Goal: Find specific page/section: Find specific page/section

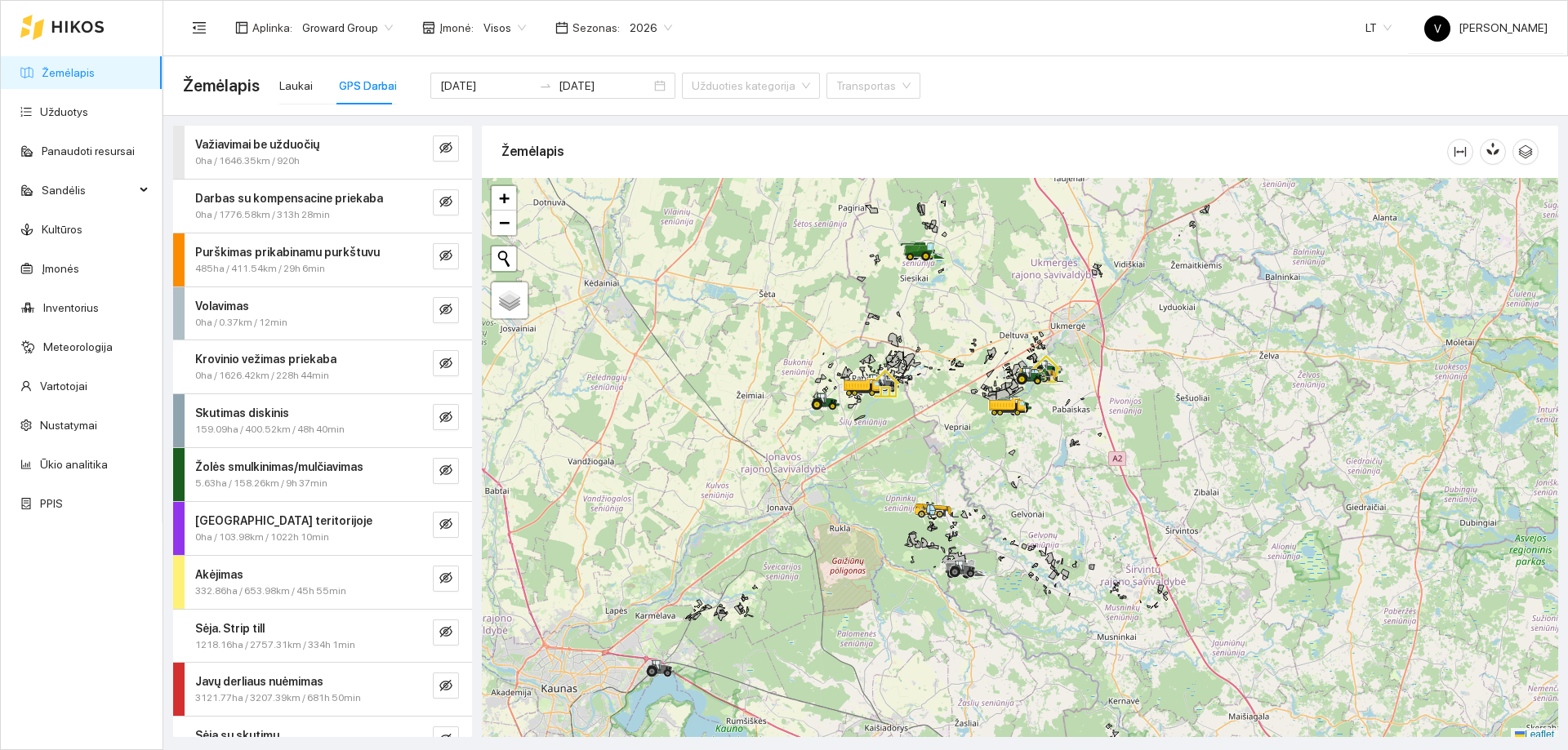
scroll to position [5, 0]
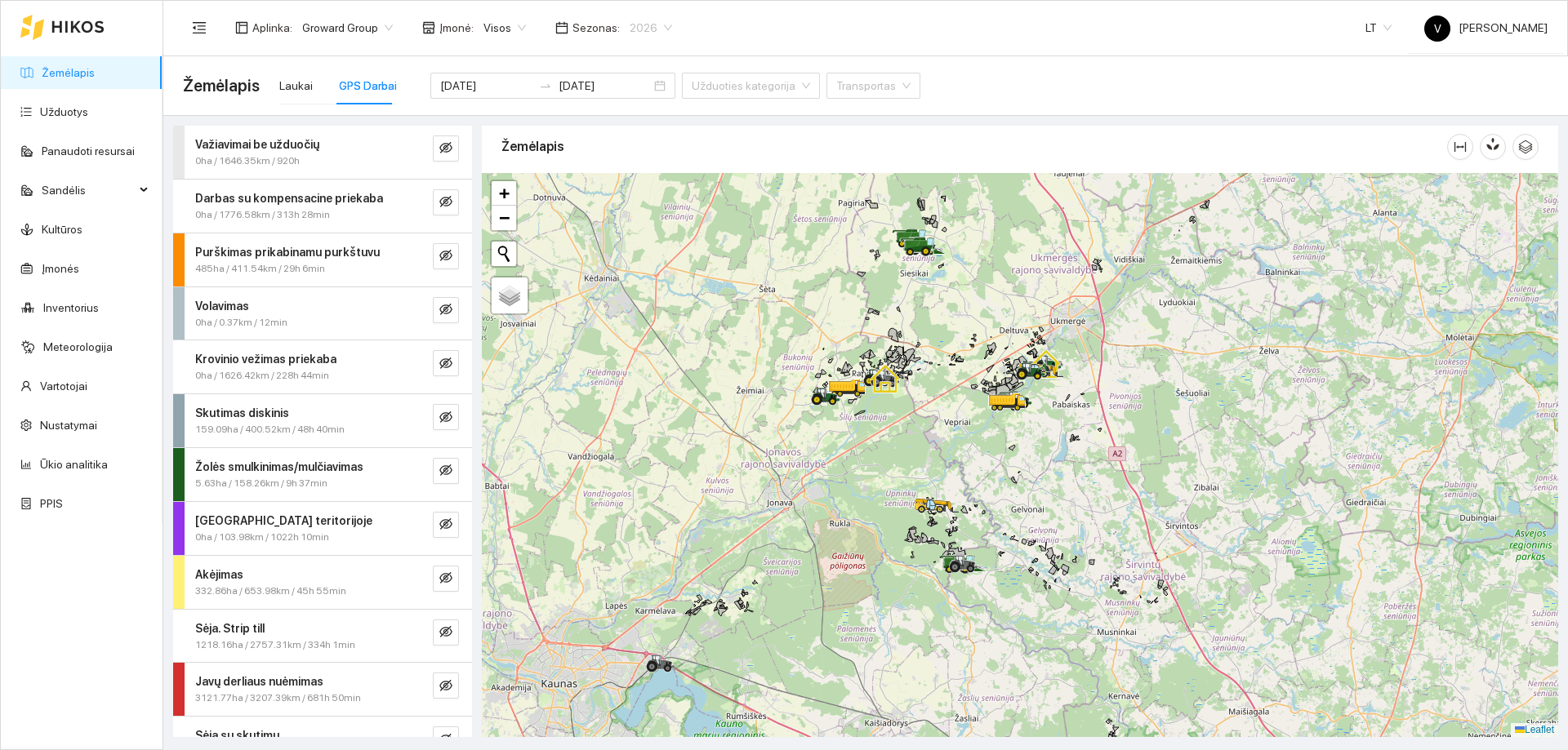
click at [661, 30] on div "2026" at bounding box center [650, 28] width 62 height 26
click at [646, 193] on div "2025" at bounding box center [639, 190] width 43 height 18
click at [652, 27] on span "2025" at bounding box center [651, 28] width 43 height 24
click at [643, 214] on div "2026" at bounding box center [639, 216] width 43 height 18
click at [518, 31] on div "Visos" at bounding box center [504, 28] width 62 height 26
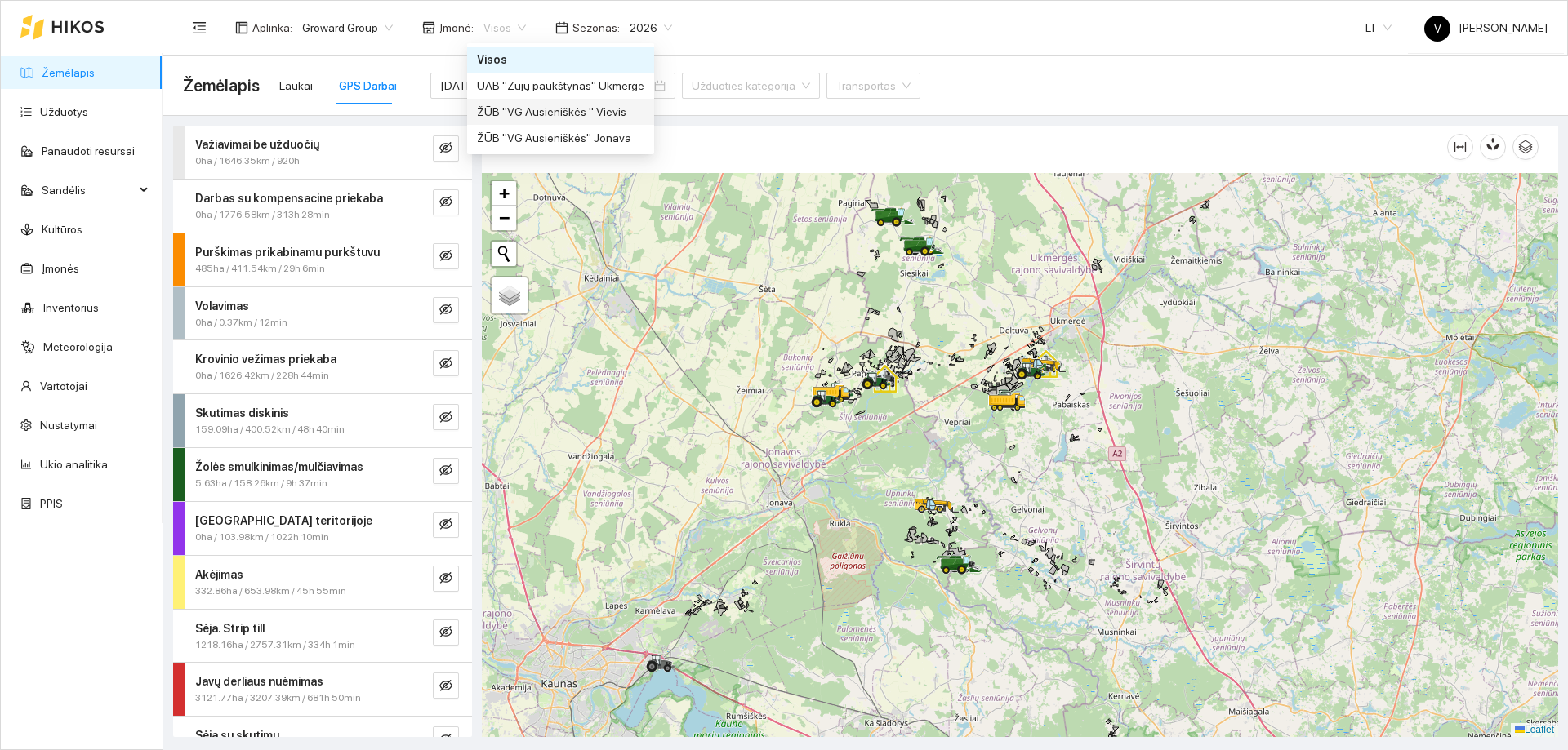
click at [521, 116] on div "ŽŪB "VG Ausieniškės " Vievis" at bounding box center [560, 111] width 167 height 18
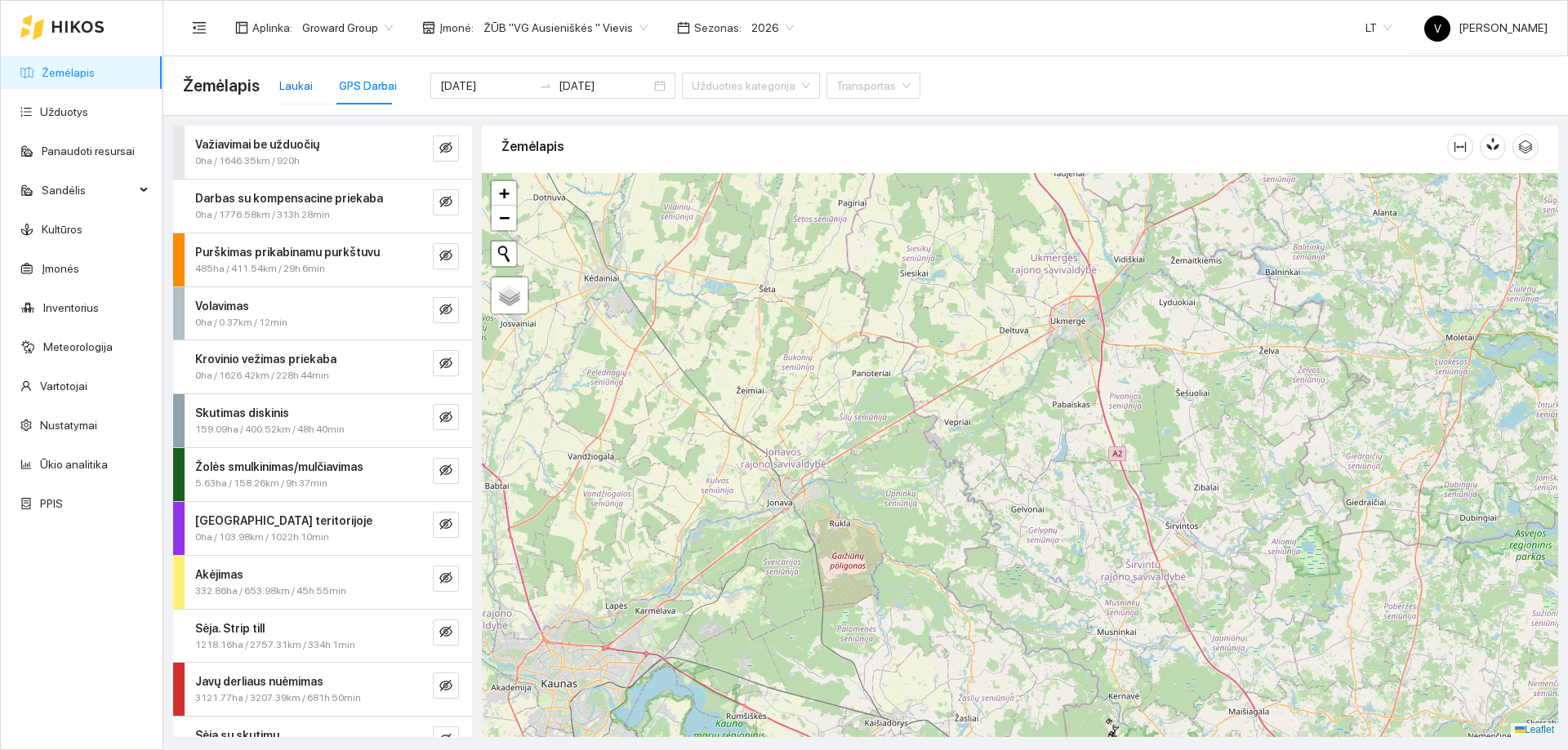
click at [280, 88] on div "Laukai" at bounding box center [296, 85] width 33 height 18
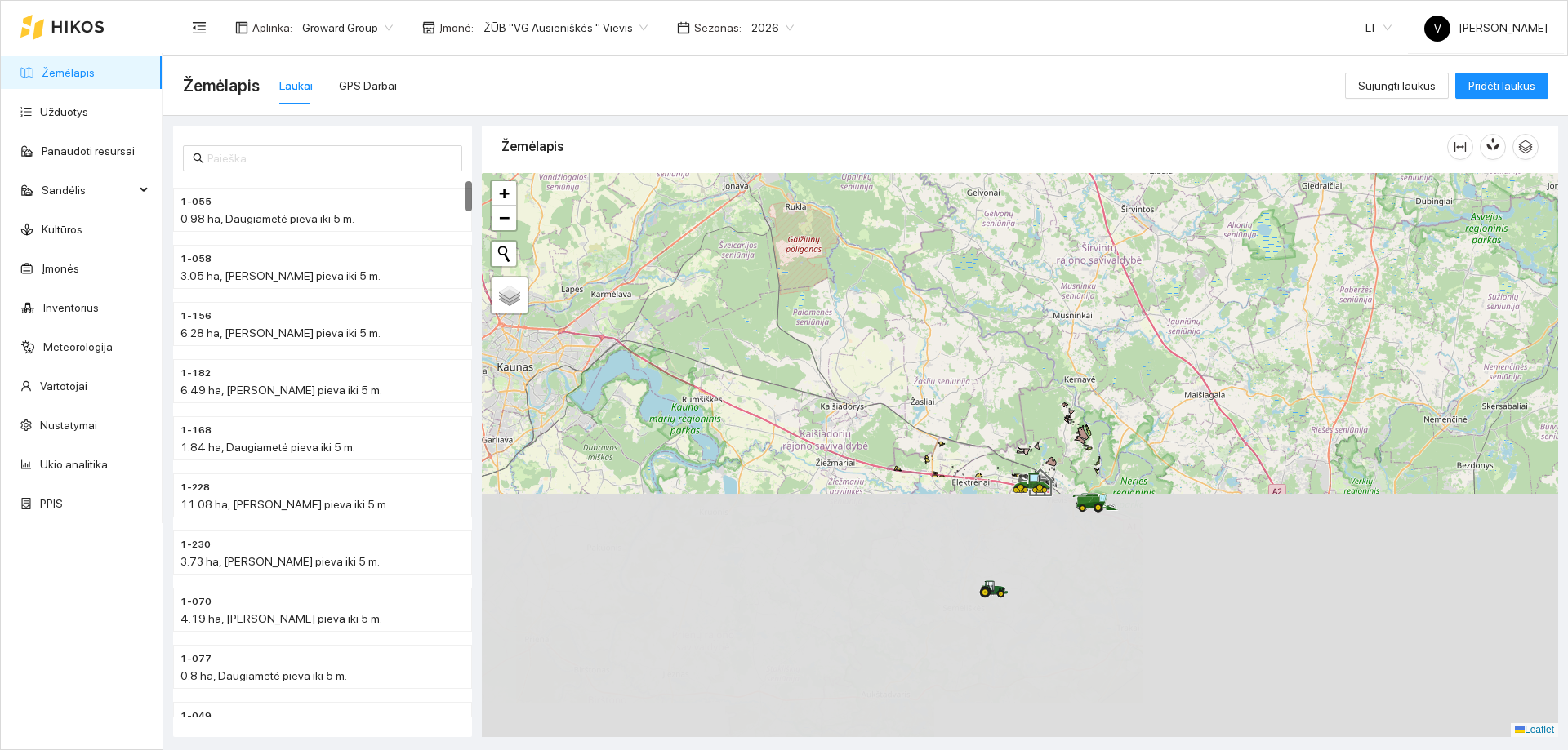
drag, startPoint x: 1096, startPoint y: 416, endPoint x: 1067, endPoint y: 406, distance: 30.7
click at [1063, 267] on div at bounding box center [1019, 456] width 1076 height 564
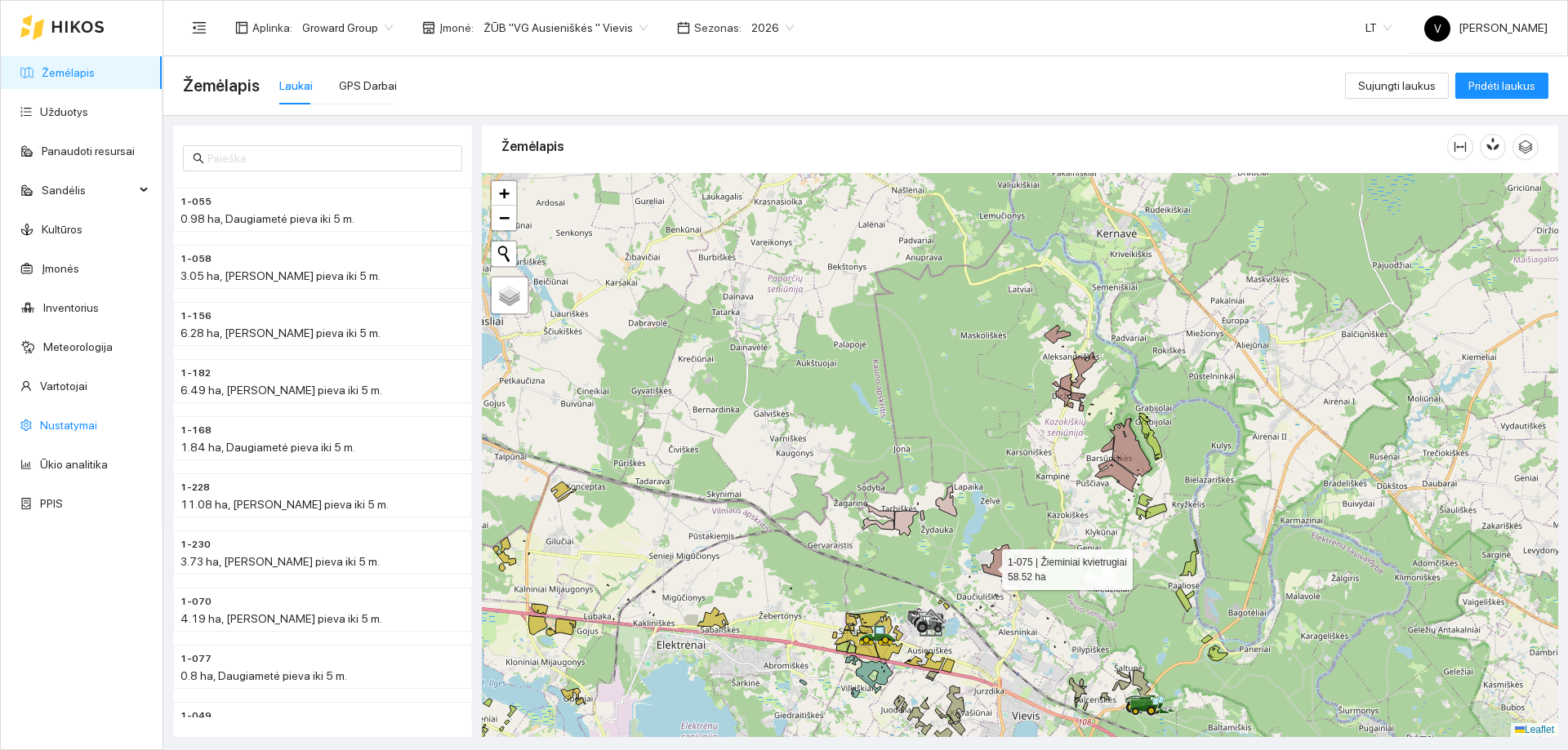
click at [1490, 152] on button "button" at bounding box center [1492, 147] width 26 height 26
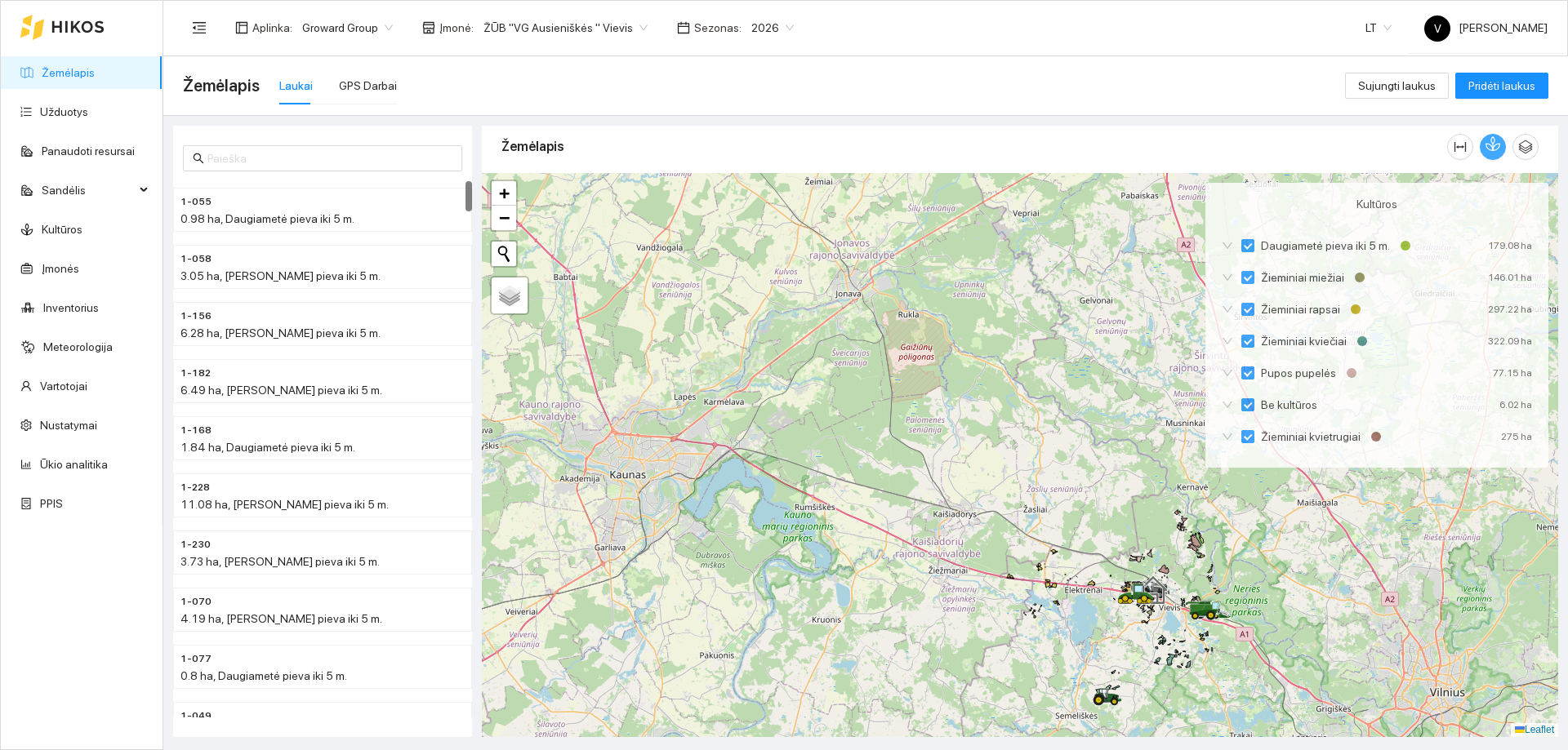
click at [632, 29] on span "ŽŪB "VG Ausieniškės " Vievis" at bounding box center [565, 28] width 164 height 24
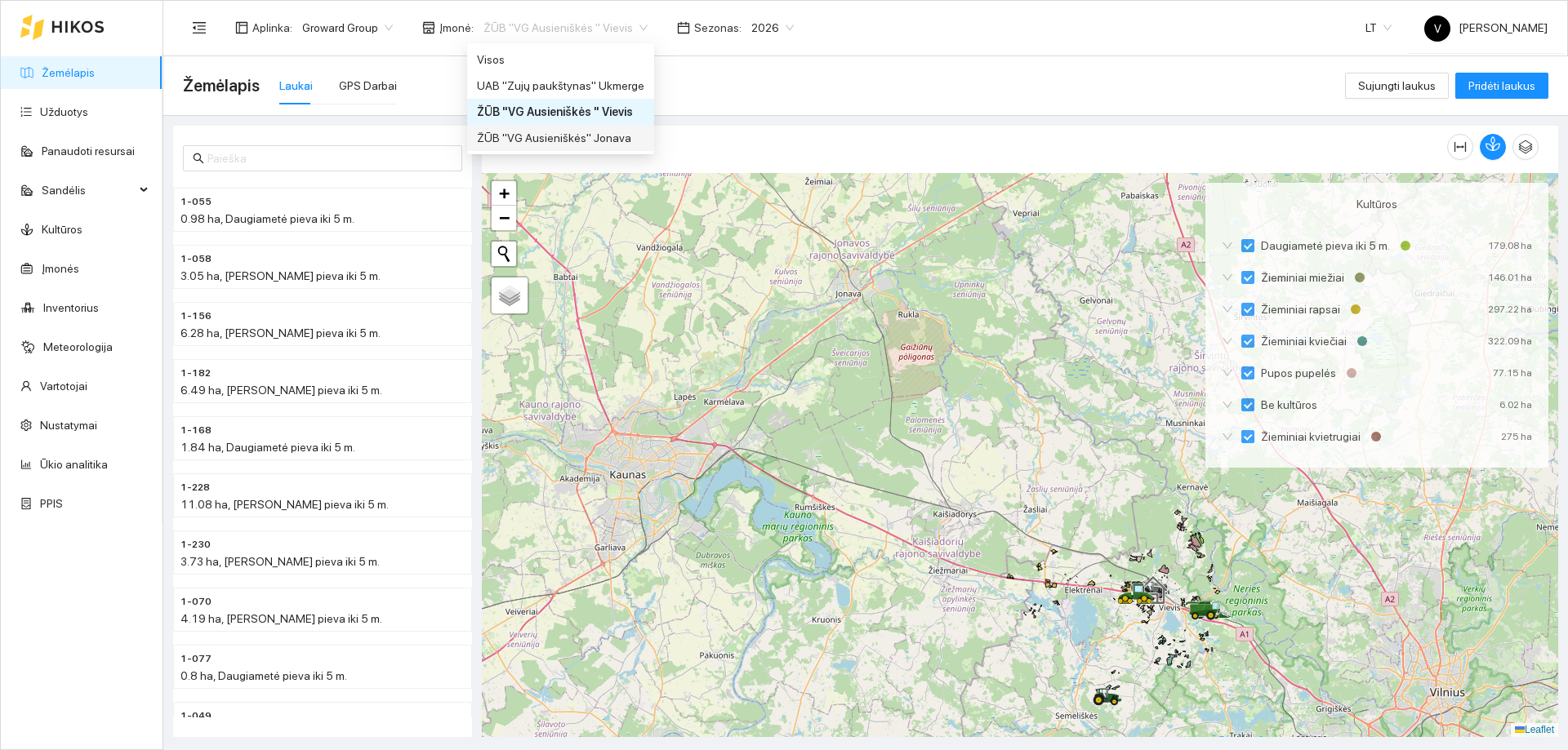
click at [581, 137] on div "ŽŪB "VG Ausieniškės" Jonava" at bounding box center [560, 138] width 167 height 18
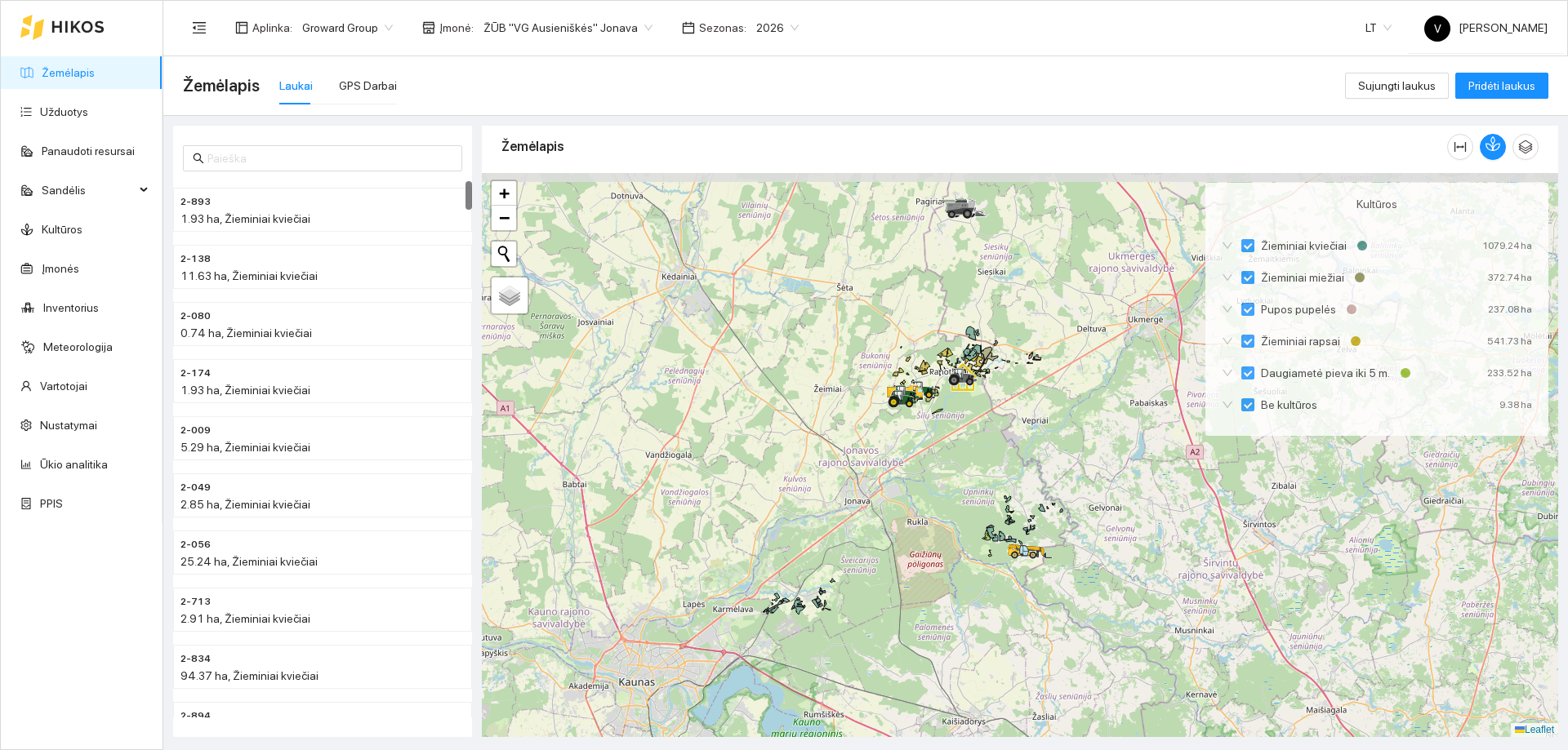
drag, startPoint x: 912, startPoint y: 334, endPoint x: 919, endPoint y: 537, distance: 203.1
click at [921, 542] on div at bounding box center [1019, 456] width 1076 height 564
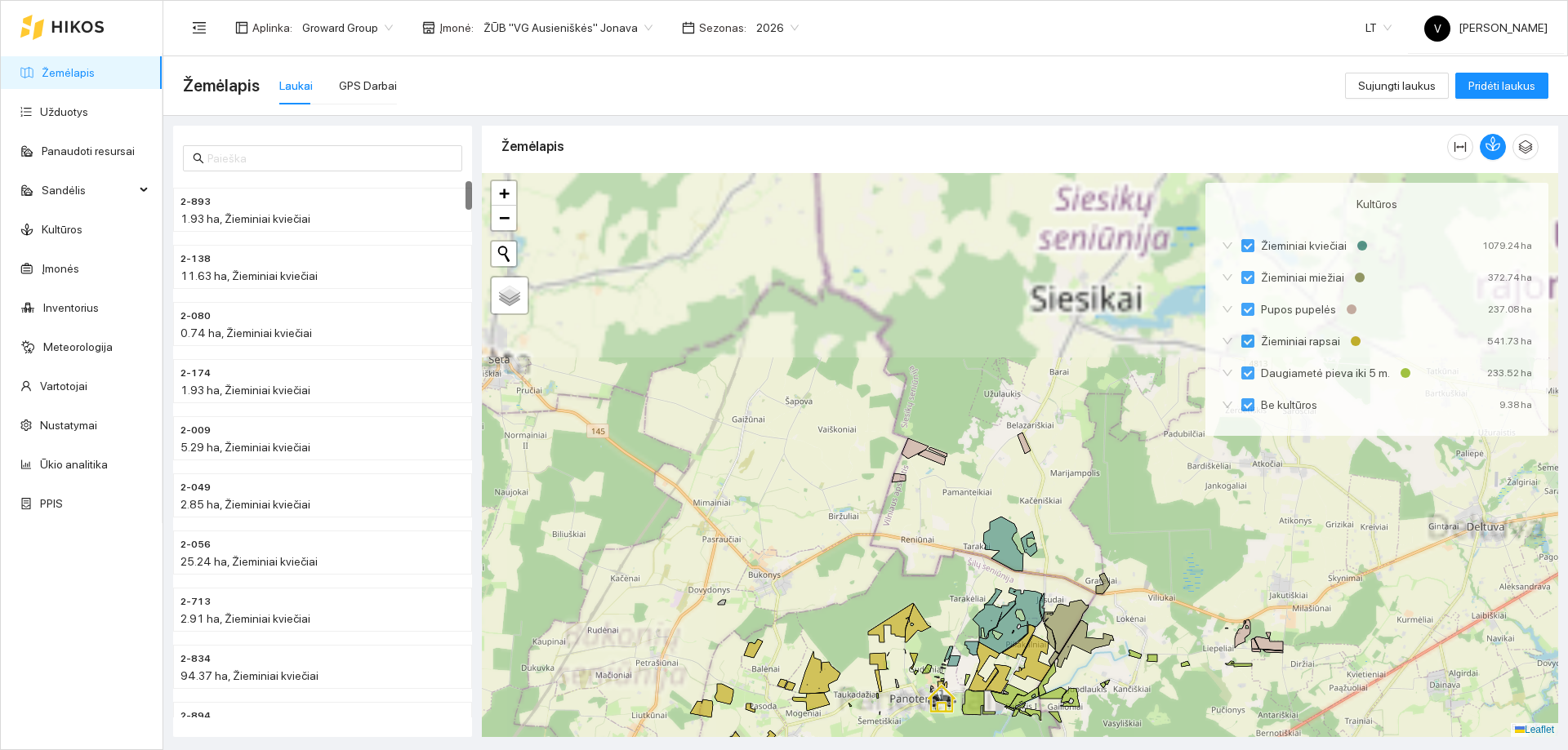
drag, startPoint x: 982, startPoint y: 454, endPoint x: 970, endPoint y: 630, distance: 176.4
click at [970, 630] on div at bounding box center [1019, 456] width 1076 height 564
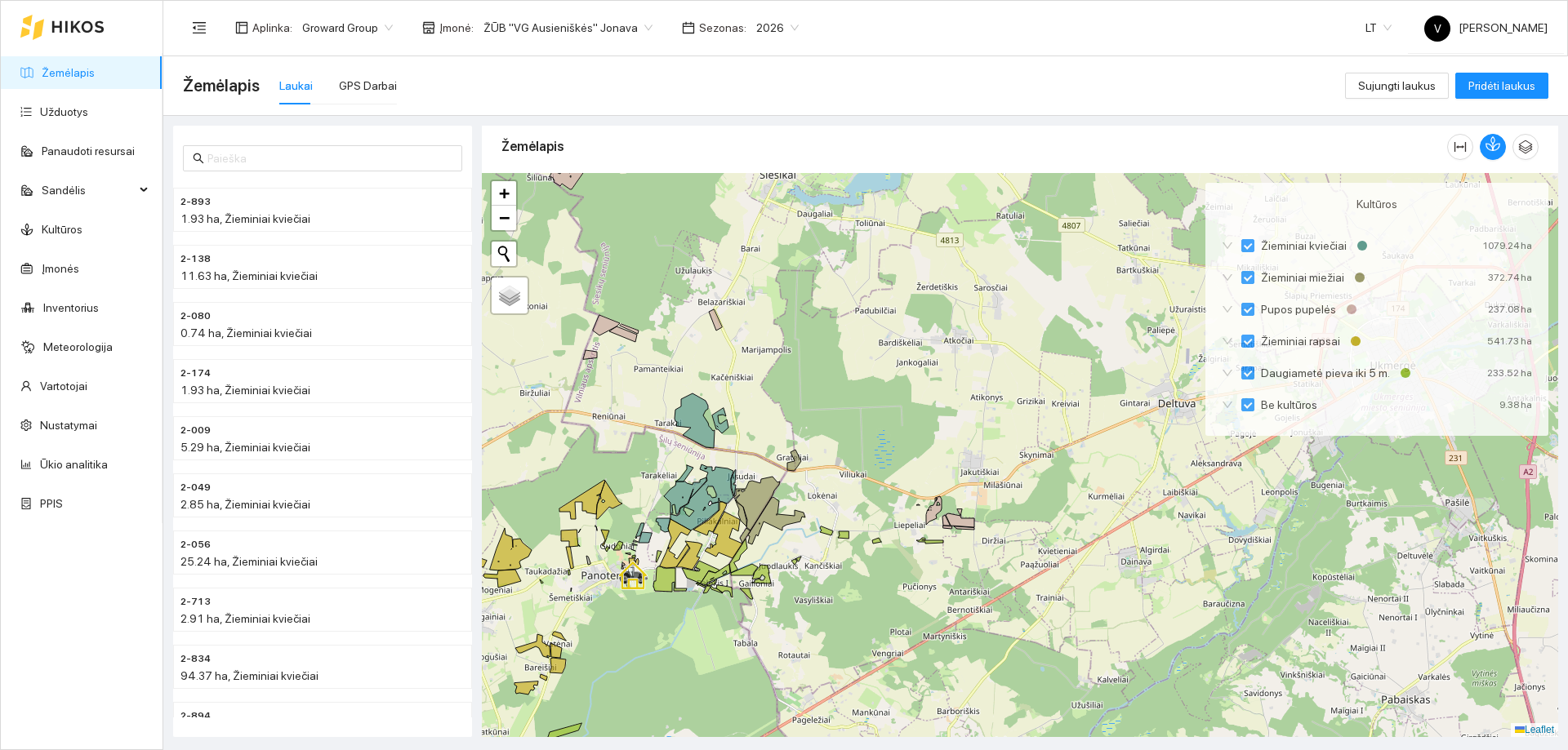
click at [632, 27] on span "ŽŪB "VG Ausieniškės" Jonava" at bounding box center [568, 28] width 169 height 24
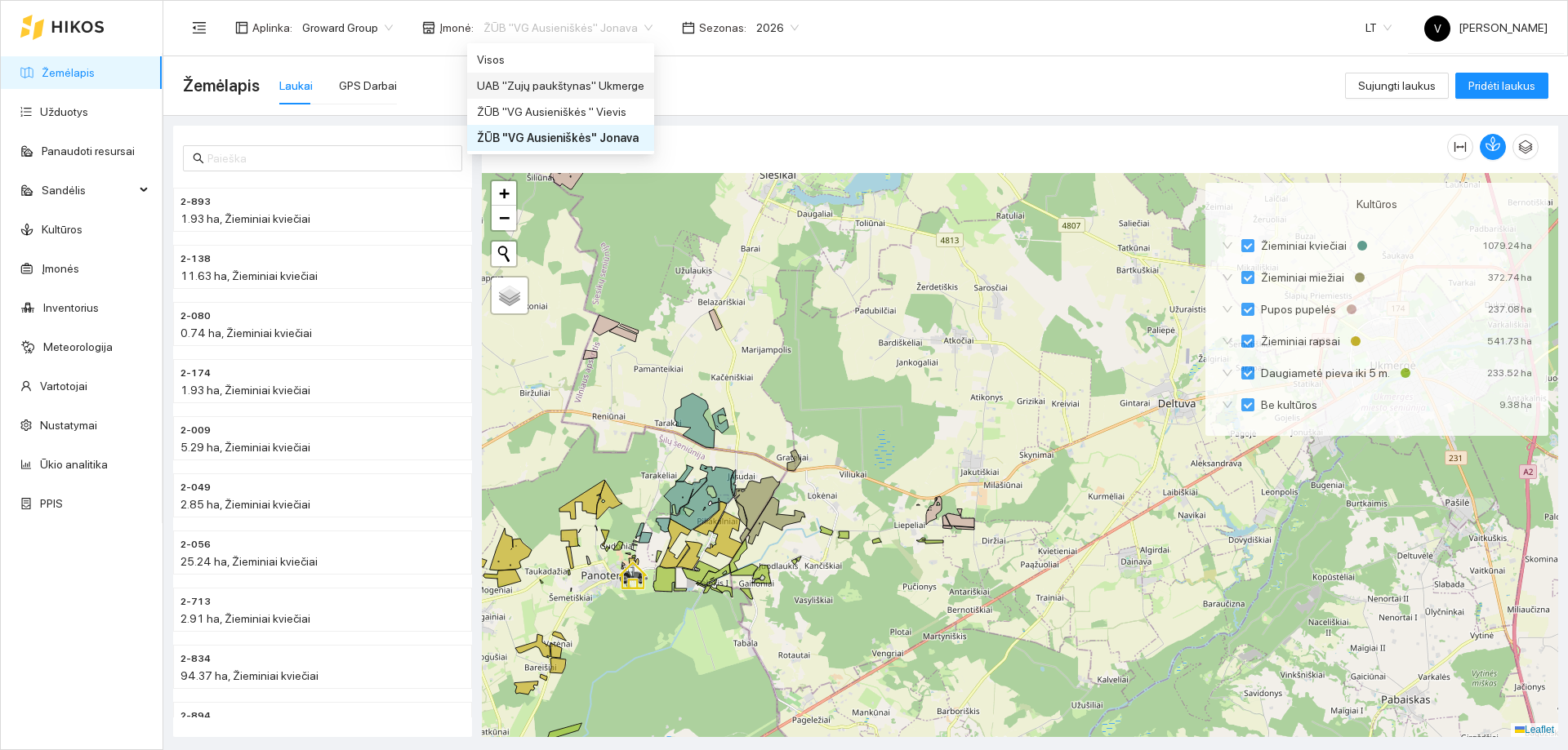
click at [598, 84] on div "UAB "Zujų paukštynas" Ukmerge" at bounding box center [560, 85] width 167 height 18
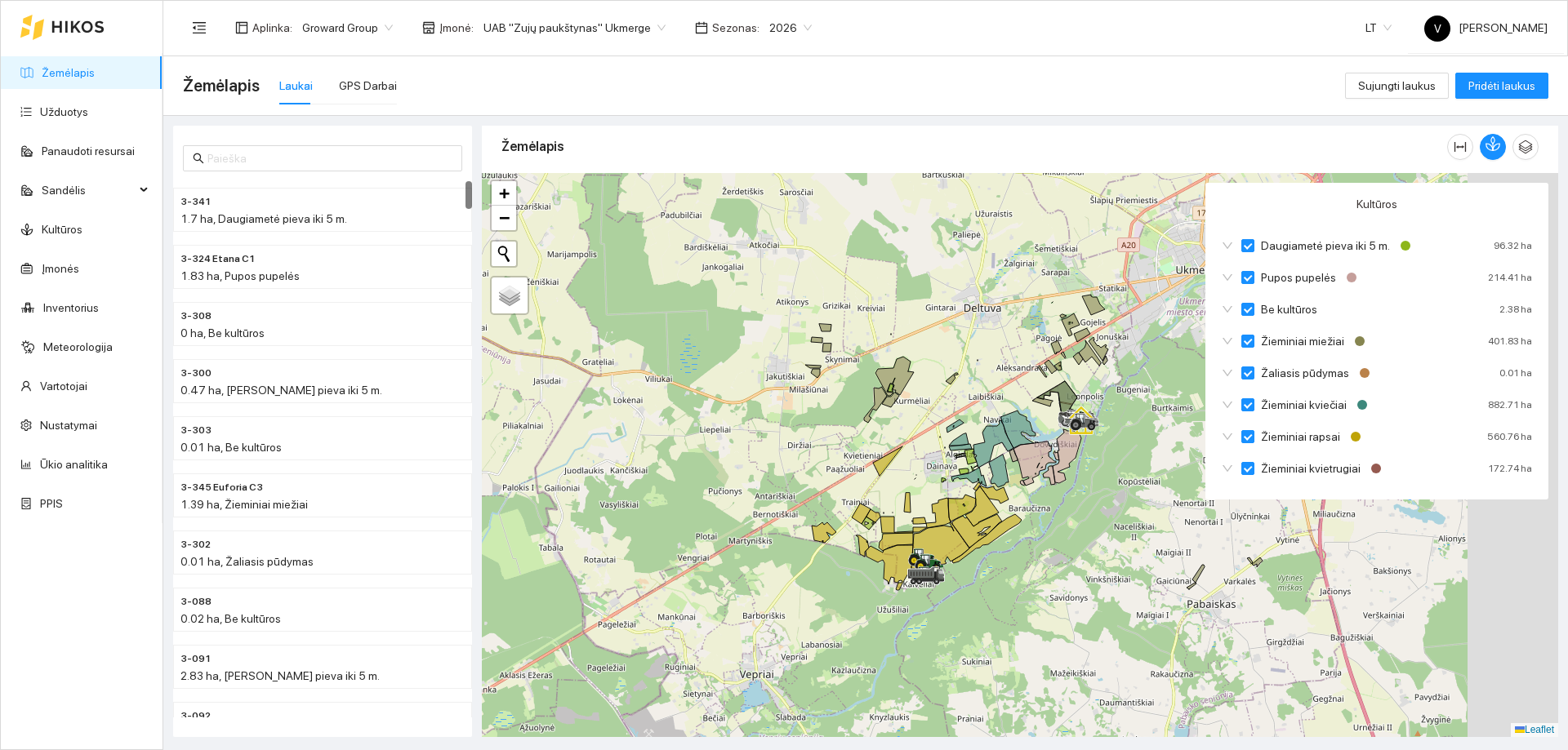
drag, startPoint x: 1079, startPoint y: 588, endPoint x: 1215, endPoint y: 389, distance: 241.0
click at [976, 529] on icon at bounding box center [977, 530] width 50 height 33
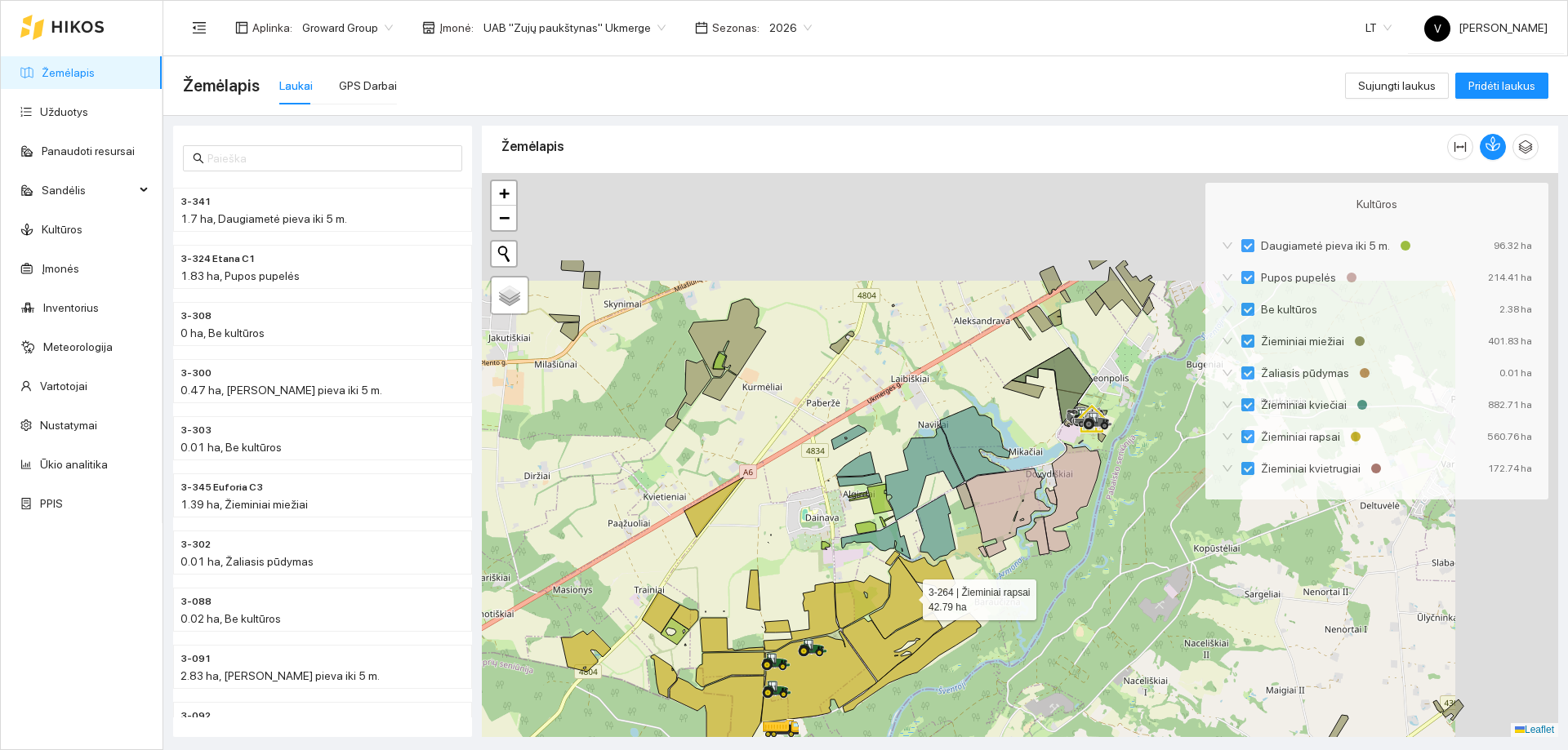
drag, startPoint x: 1044, startPoint y: 449, endPoint x: 905, endPoint y: 597, distance: 203.0
click at [905, 597] on icon at bounding box center [902, 598] width 67 height 82
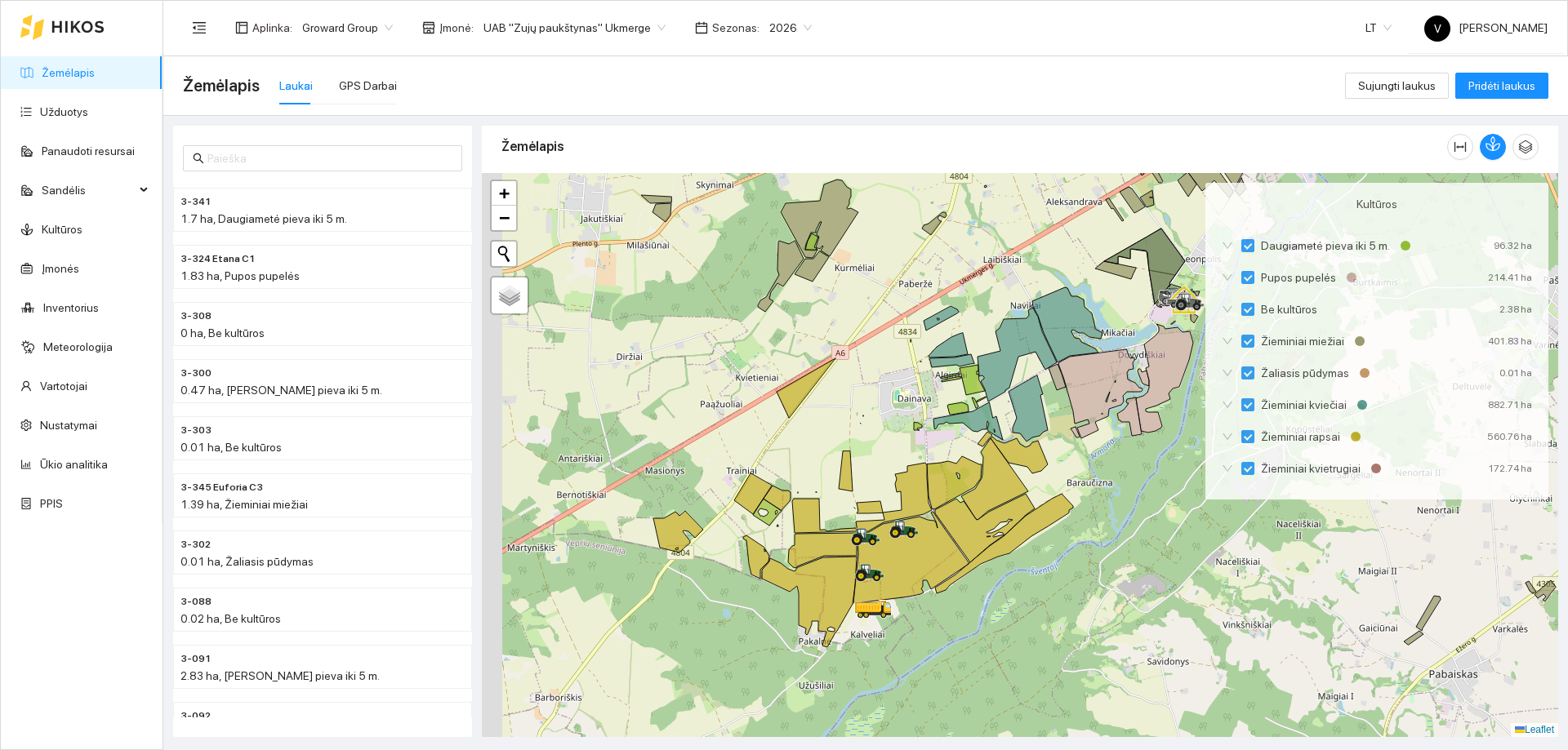
drag, startPoint x: 1027, startPoint y: 554, endPoint x: 1069, endPoint y: 511, distance: 60.1
click at [1069, 511] on div at bounding box center [1019, 456] width 1076 height 564
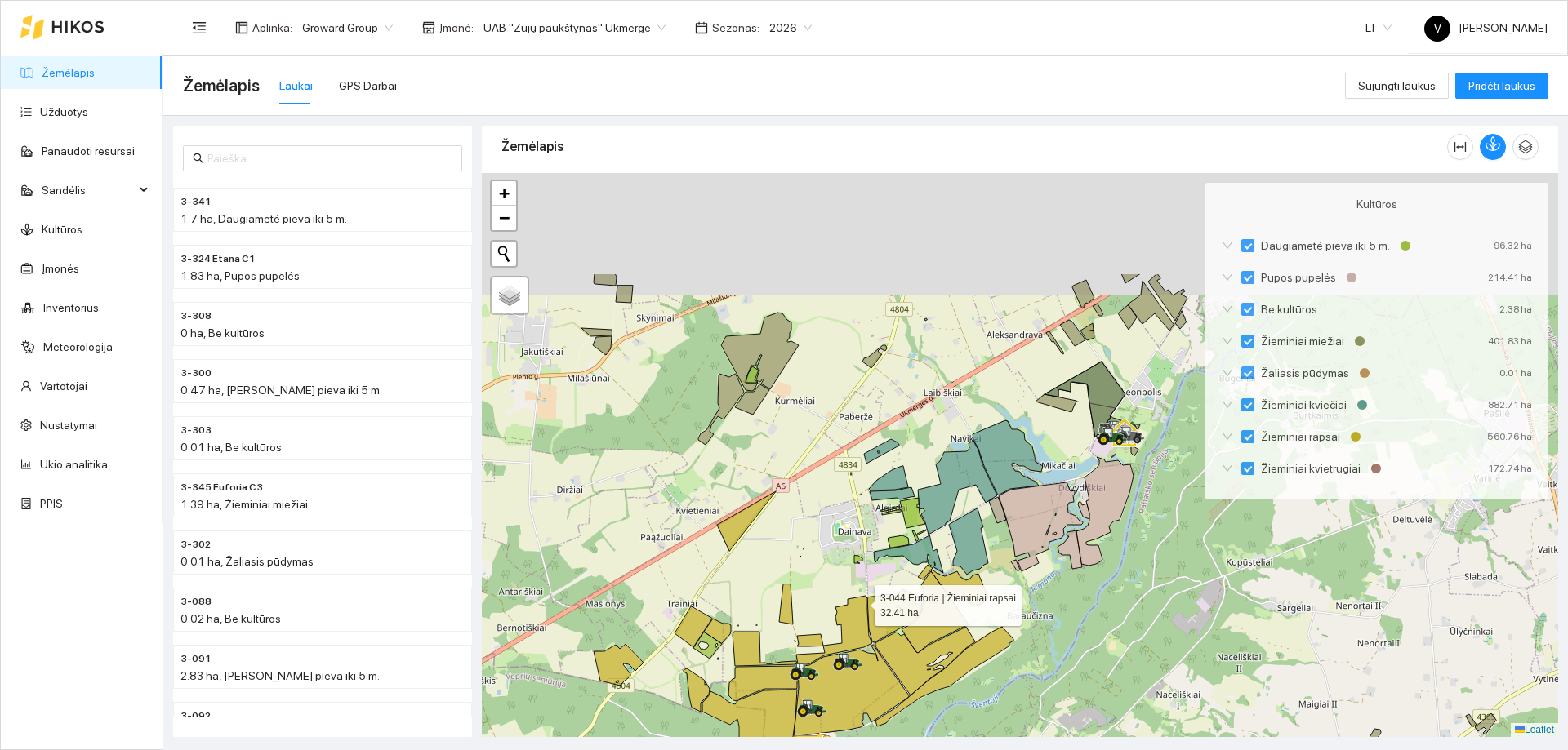
drag, startPoint x: 911, startPoint y: 443, endPoint x: 860, endPoint y: 601, distance: 166.0
click at [860, 601] on icon at bounding box center [834, 630] width 76 height 69
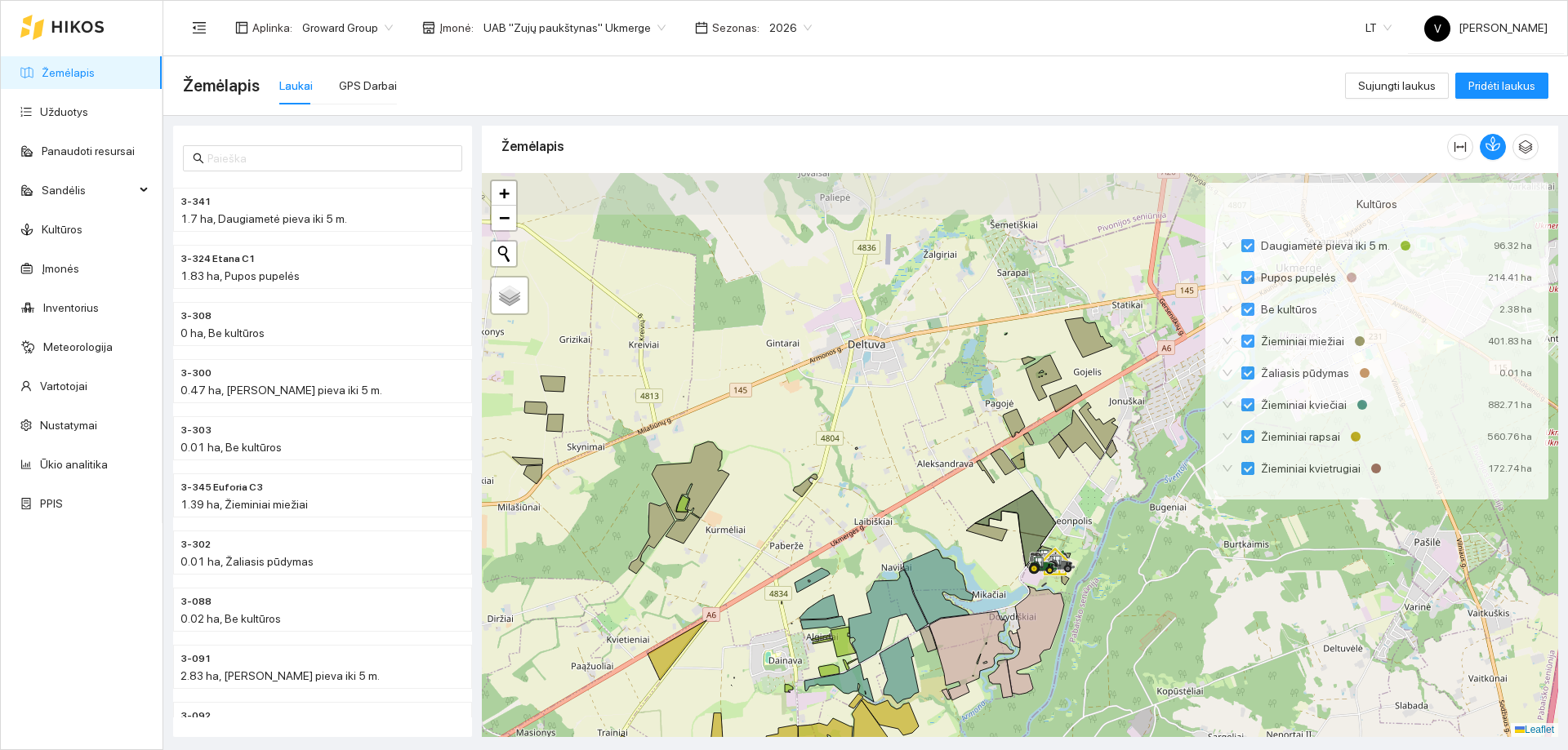
drag, startPoint x: 956, startPoint y: 384, endPoint x: 896, endPoint y: 468, distance: 103.2
click at [896, 468] on div at bounding box center [1019, 456] width 1076 height 564
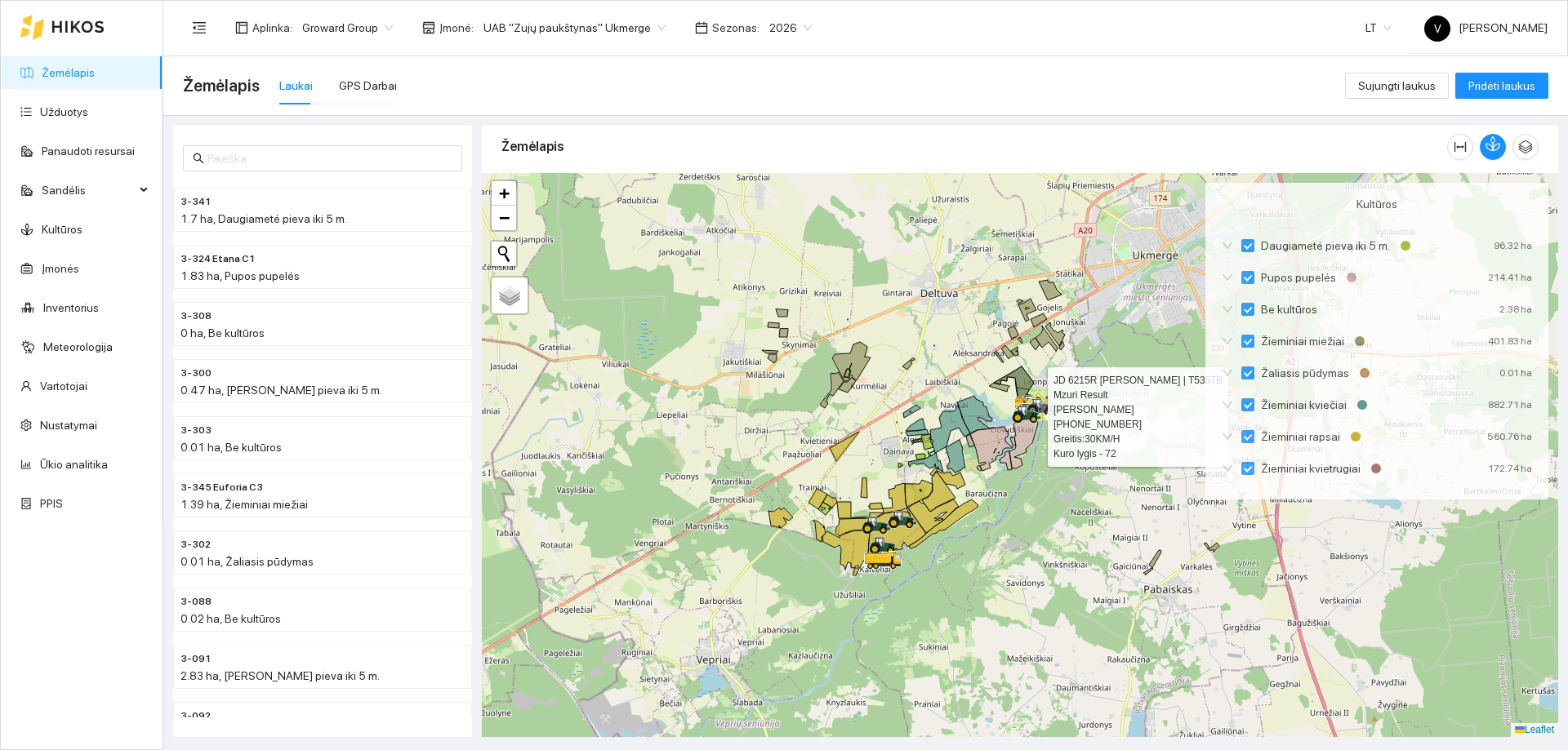
drag, startPoint x: 970, startPoint y: 704, endPoint x: 996, endPoint y: 508, distance: 197.7
click at [996, 508] on div at bounding box center [1019, 456] width 1076 height 564
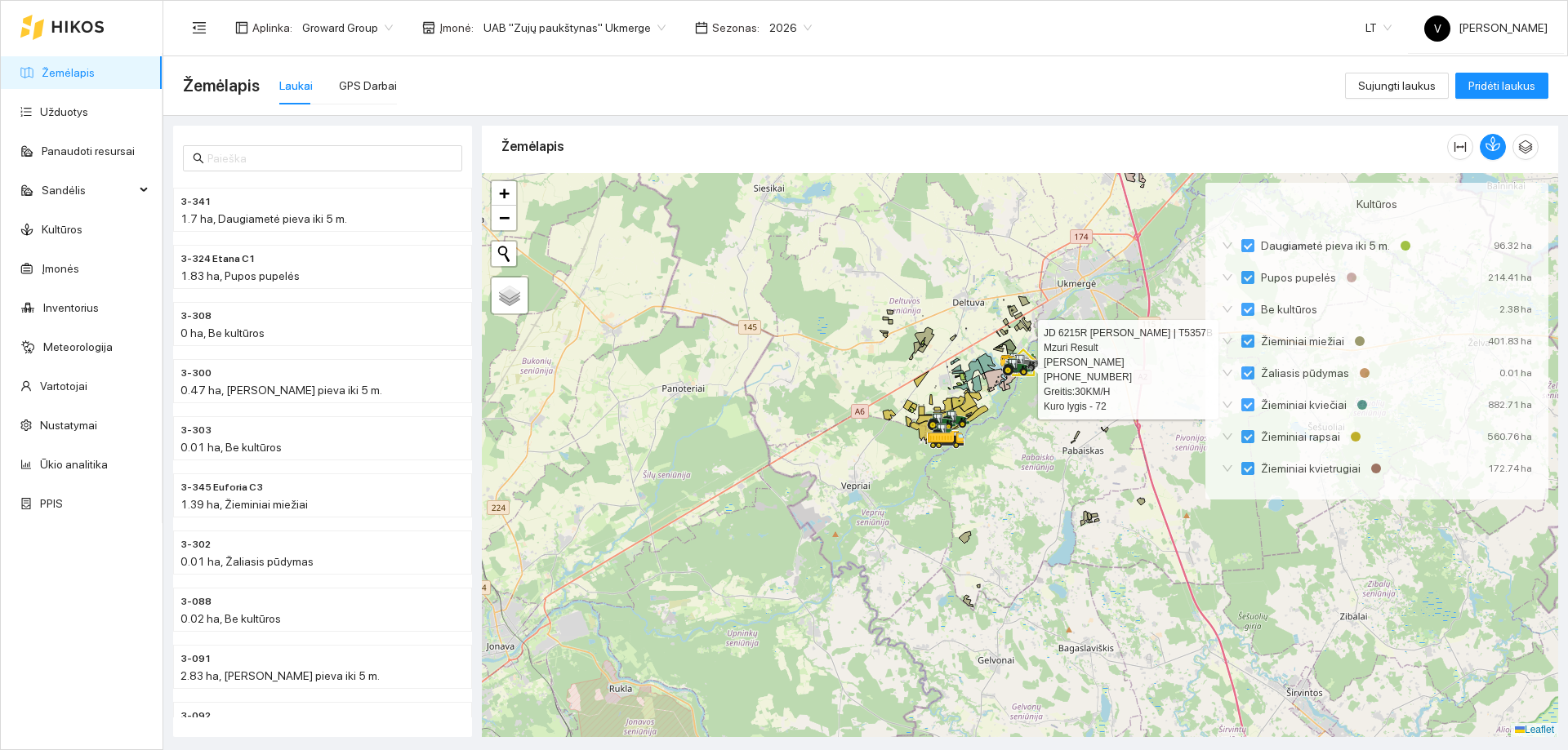
drag, startPoint x: 956, startPoint y: 507, endPoint x: 956, endPoint y: 475, distance: 32.0
click at [956, 476] on div at bounding box center [1019, 456] width 1076 height 564
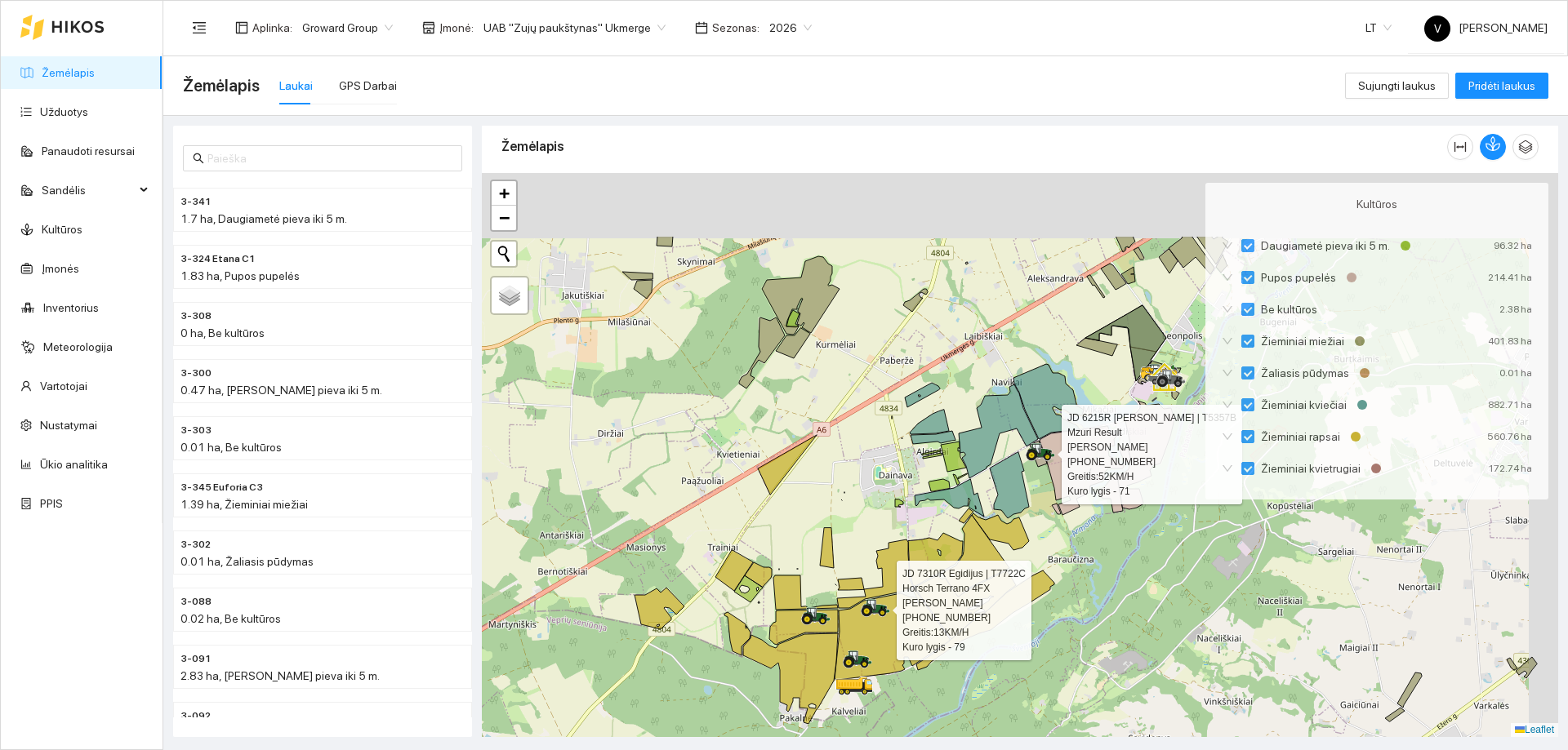
drag, startPoint x: 1001, startPoint y: 530, endPoint x: 922, endPoint y: 651, distance: 144.5
click at [922, 651] on icon at bounding box center [892, 634] width 115 height 91
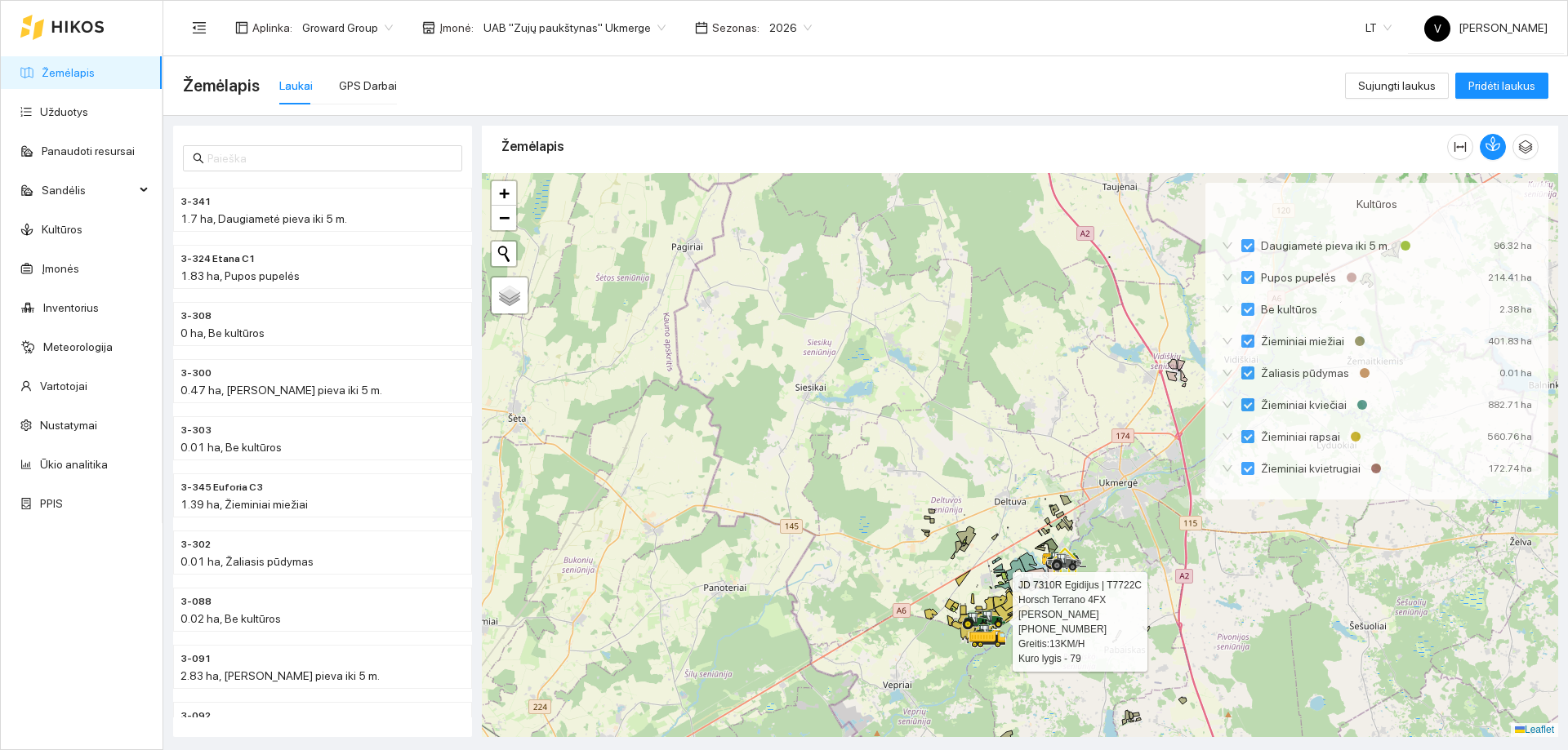
drag, startPoint x: 909, startPoint y: 617, endPoint x: 929, endPoint y: 315, distance: 302.7
click at [929, 318] on div at bounding box center [1019, 456] width 1076 height 564
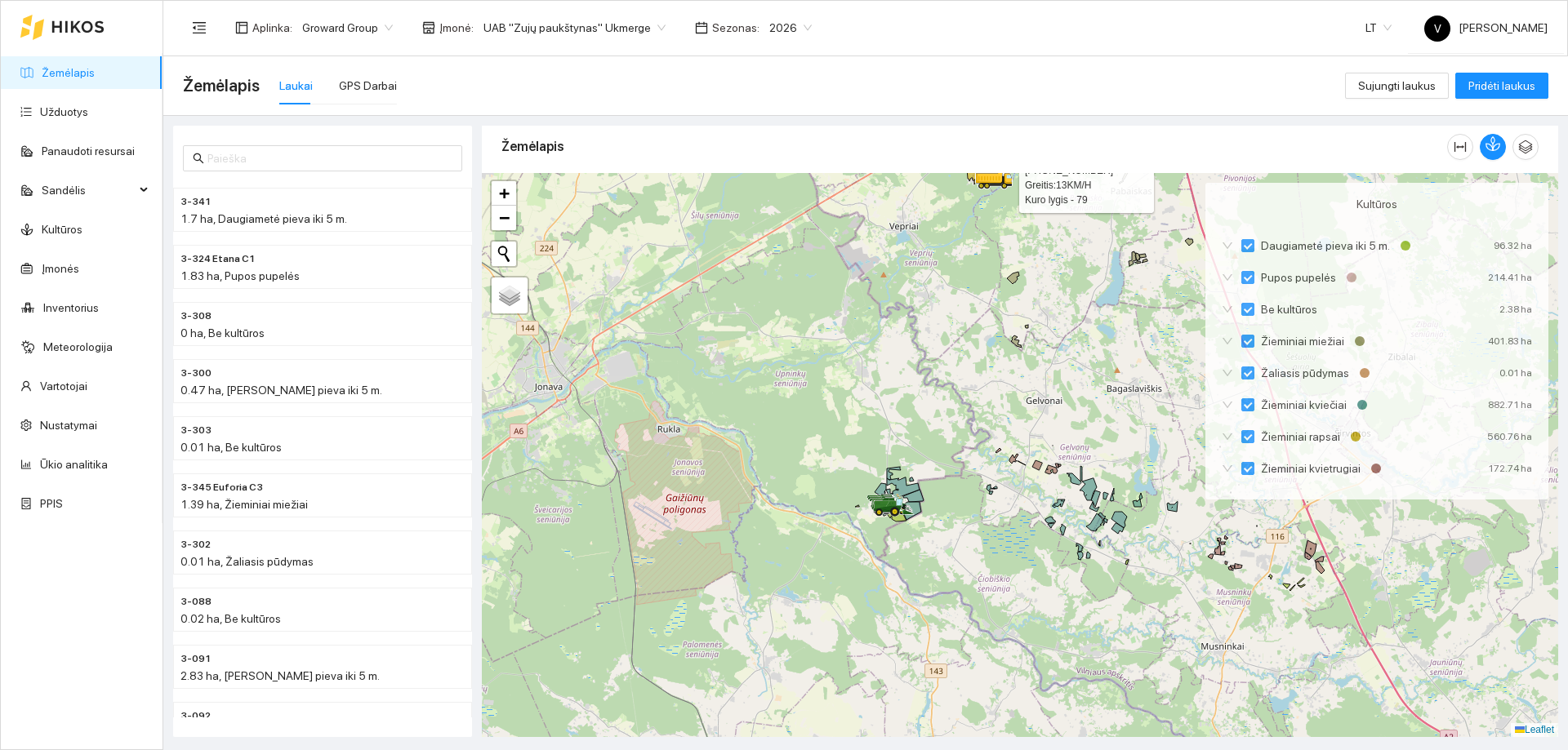
drag, startPoint x: 950, startPoint y: 527, endPoint x: 954, endPoint y: 477, distance: 50.2
click at [954, 477] on div at bounding box center [1019, 456] width 1076 height 564
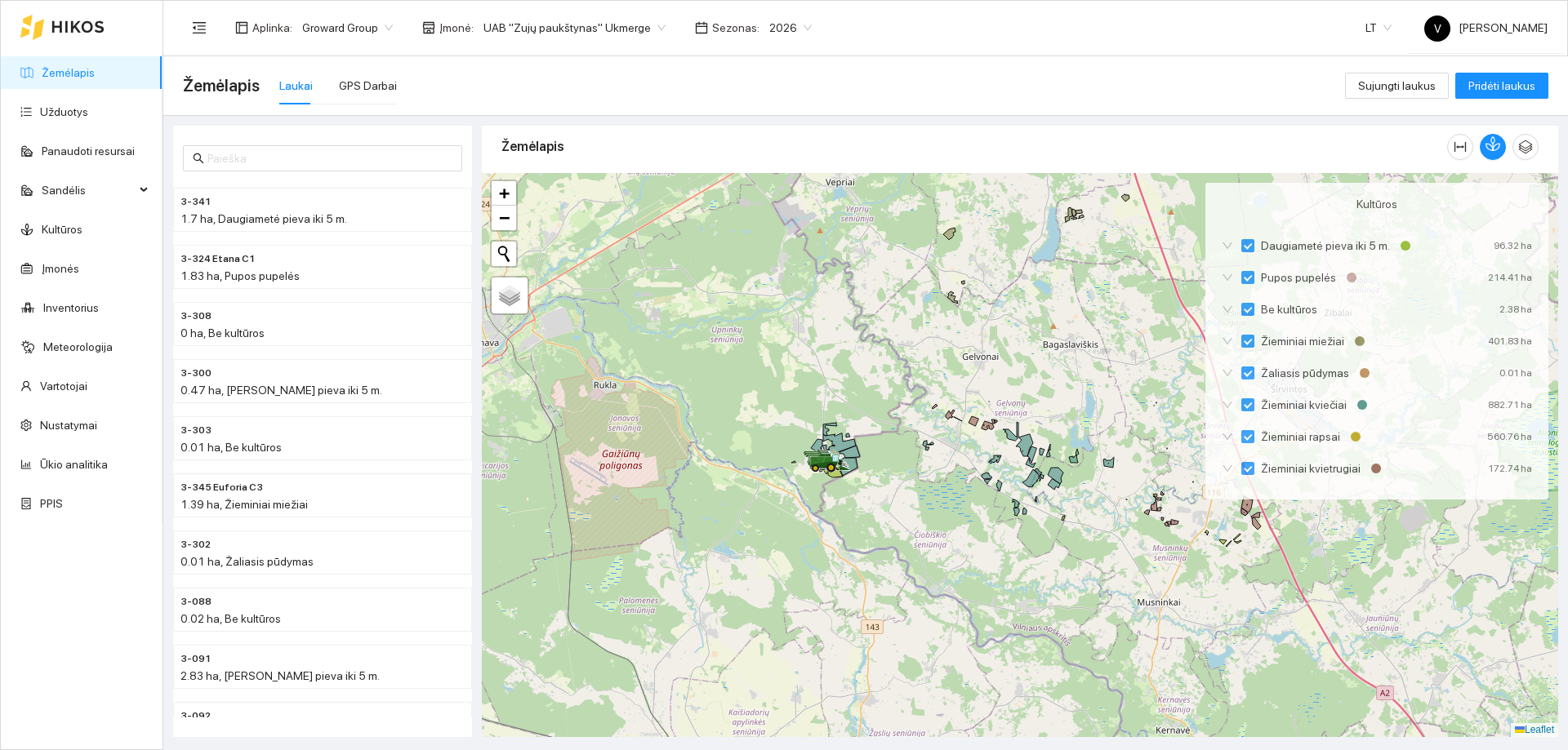
drag, startPoint x: 1078, startPoint y: 524, endPoint x: 902, endPoint y: 520, distance: 176.0
click at [902, 520] on div at bounding box center [1019, 456] width 1076 height 564
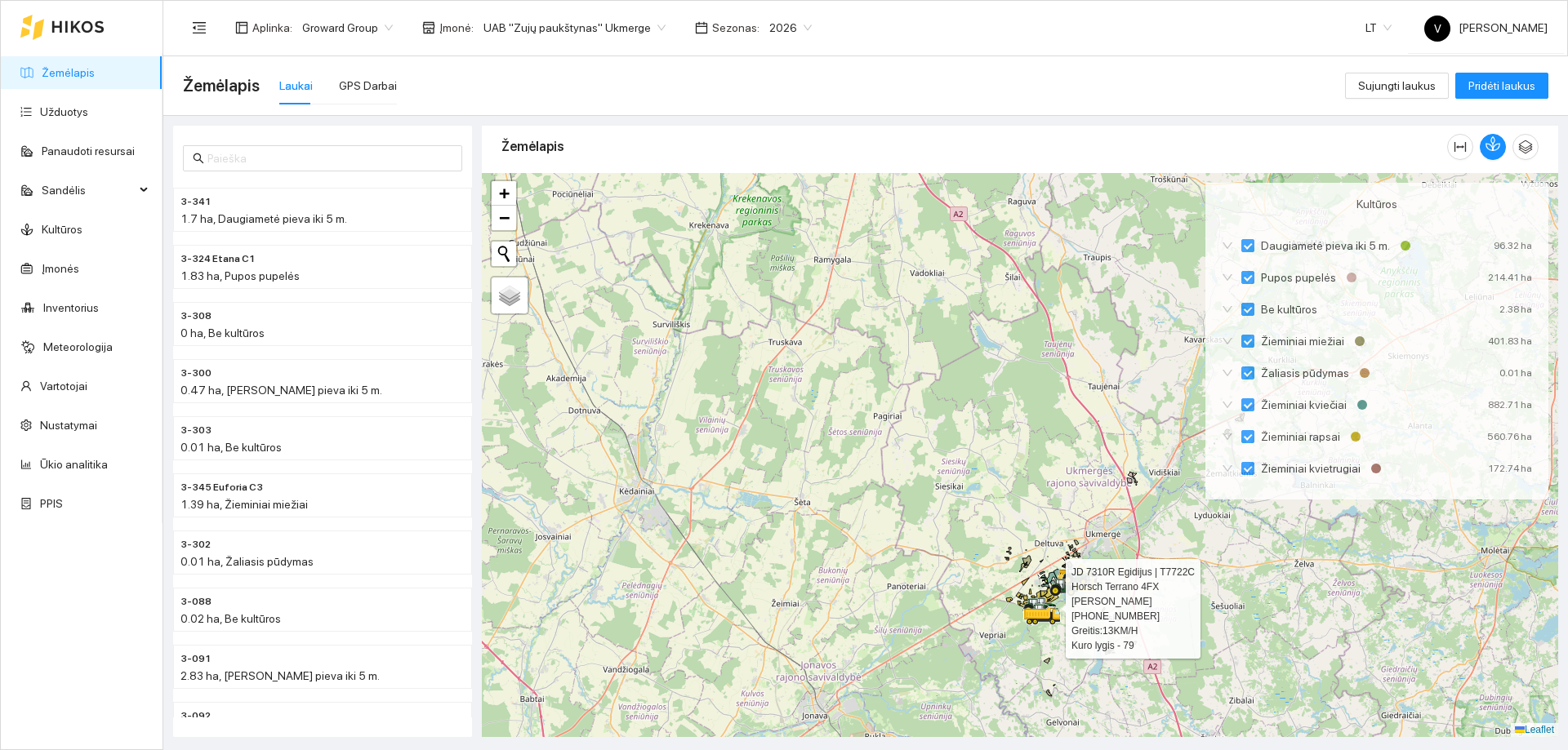
drag, startPoint x: 1009, startPoint y: 727, endPoint x: 1098, endPoint y: 740, distance: 89.9
click at [1098, 740] on main "Žemėlapis Laukai GPS Darbai Sujungti laukus Pridėti laukus 3-341 1.7 ha, Daugia…" at bounding box center [865, 403] width 1404 height 694
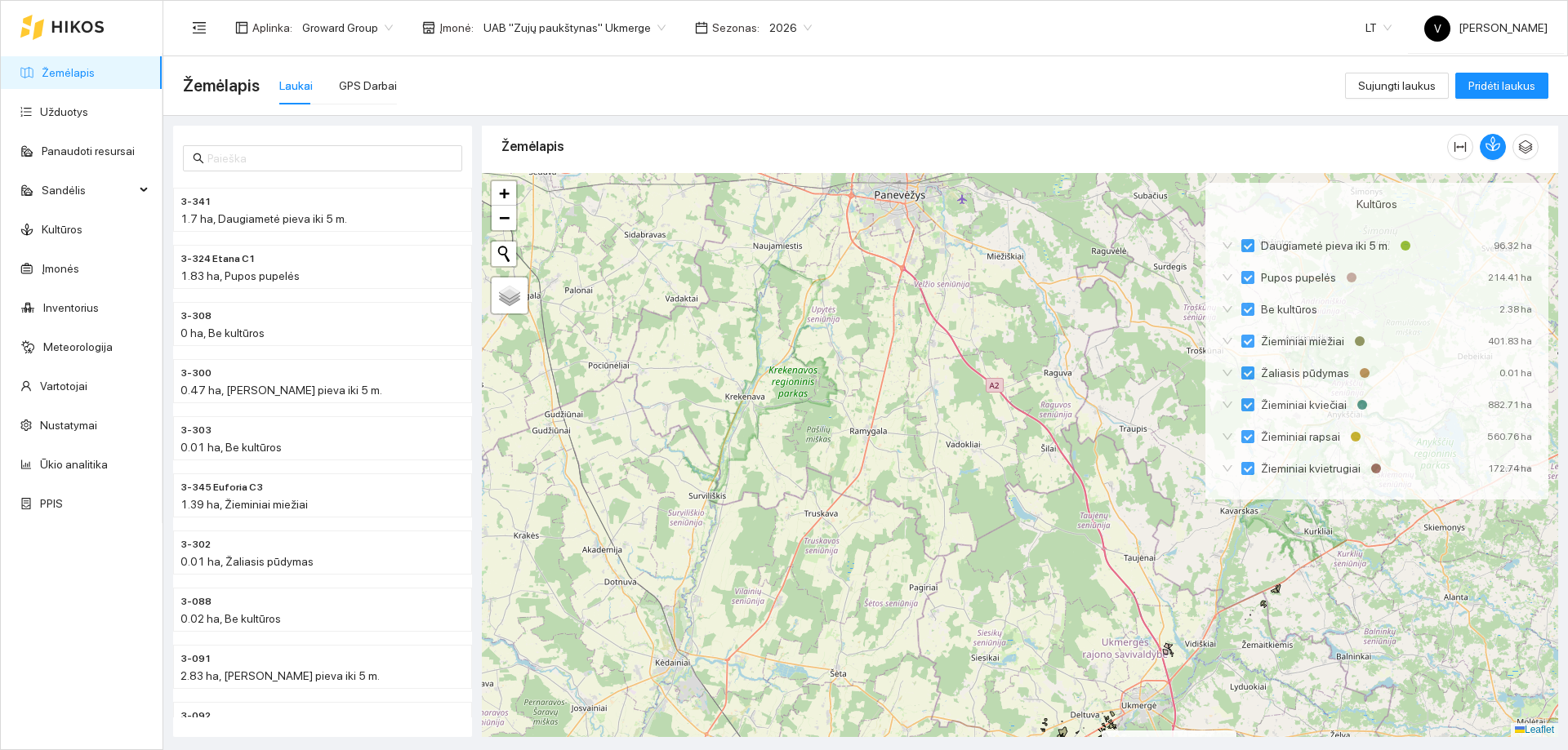
drag, startPoint x: 943, startPoint y: 571, endPoint x: 968, endPoint y: 652, distance: 84.8
click at [968, 652] on div at bounding box center [1019, 456] width 1076 height 564
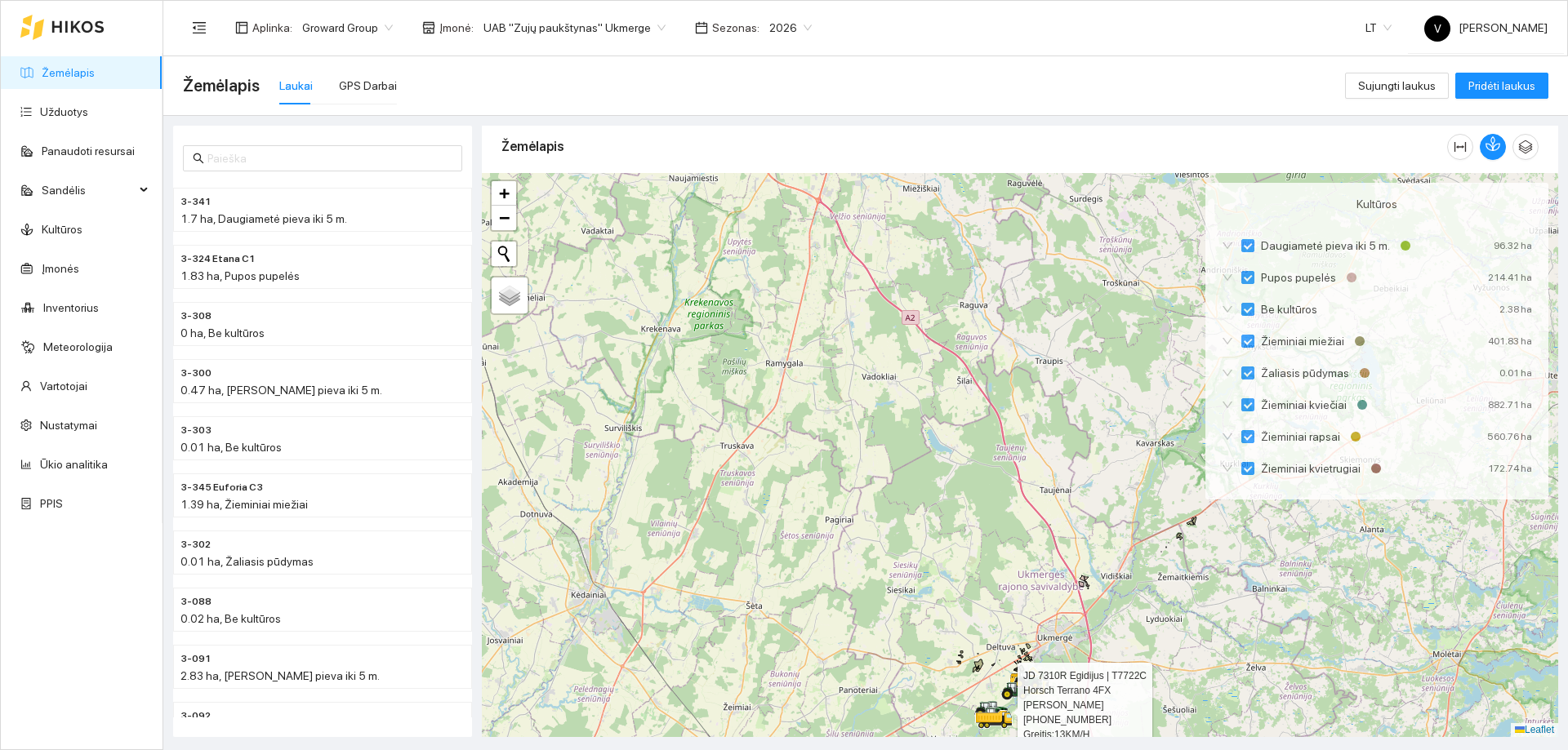
drag, startPoint x: 963, startPoint y: 402, endPoint x: 861, endPoint y: 282, distance: 157.5
click at [861, 282] on div at bounding box center [1019, 456] width 1076 height 564
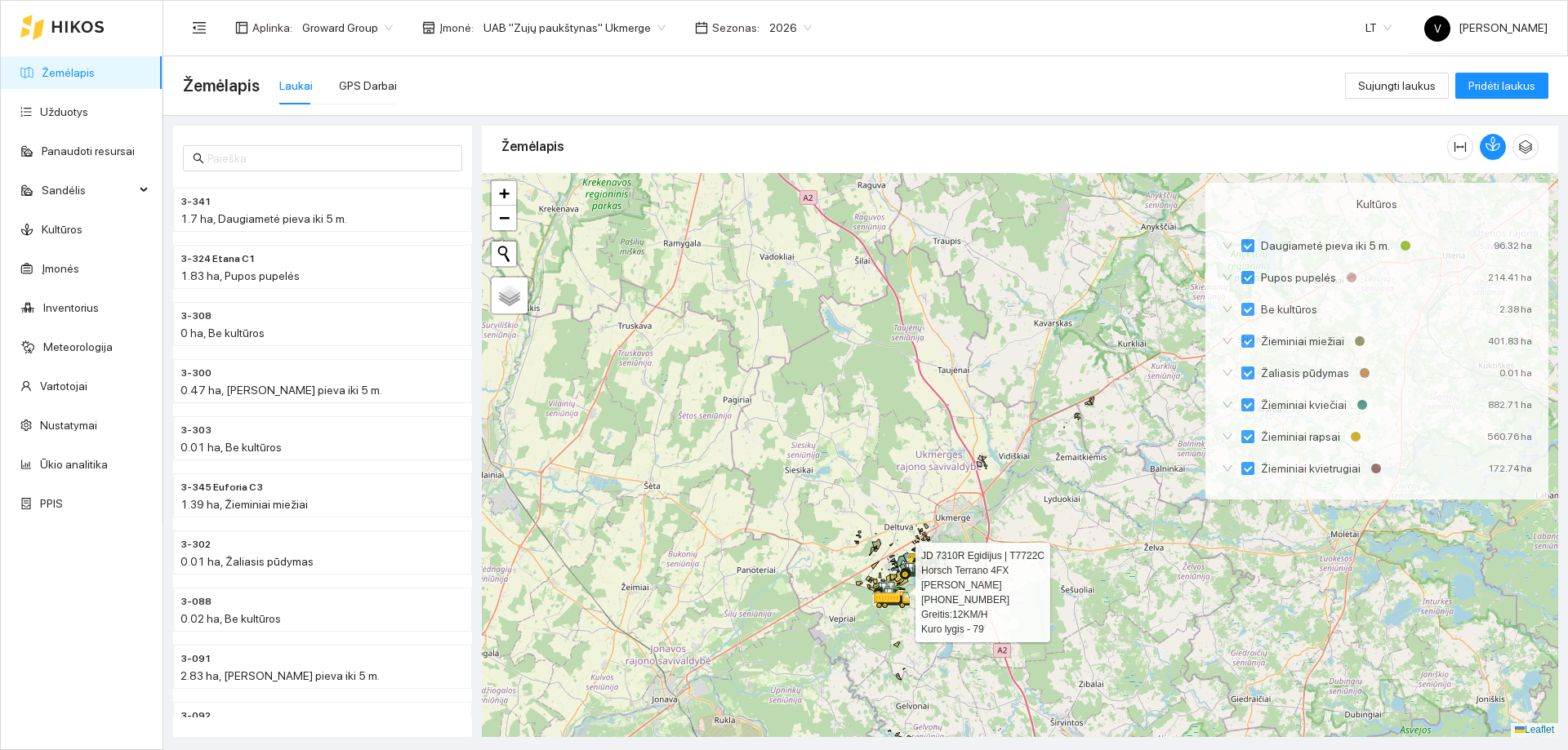
click at [647, 24] on span "UAB "Zujų paukštynas" Ukmerge" at bounding box center [574, 28] width 182 height 24
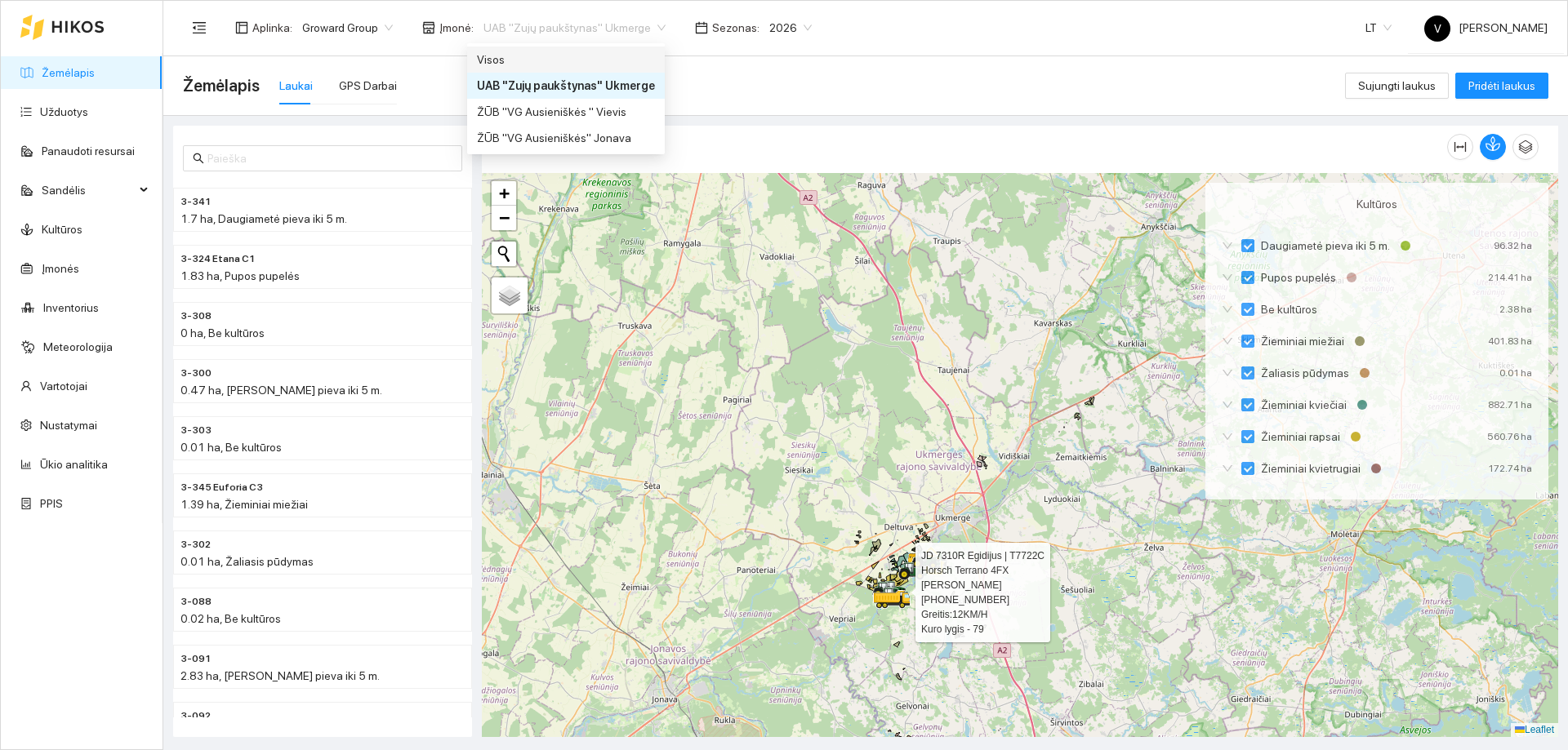
click at [605, 68] on div "Visos" at bounding box center [565, 59] width 178 height 18
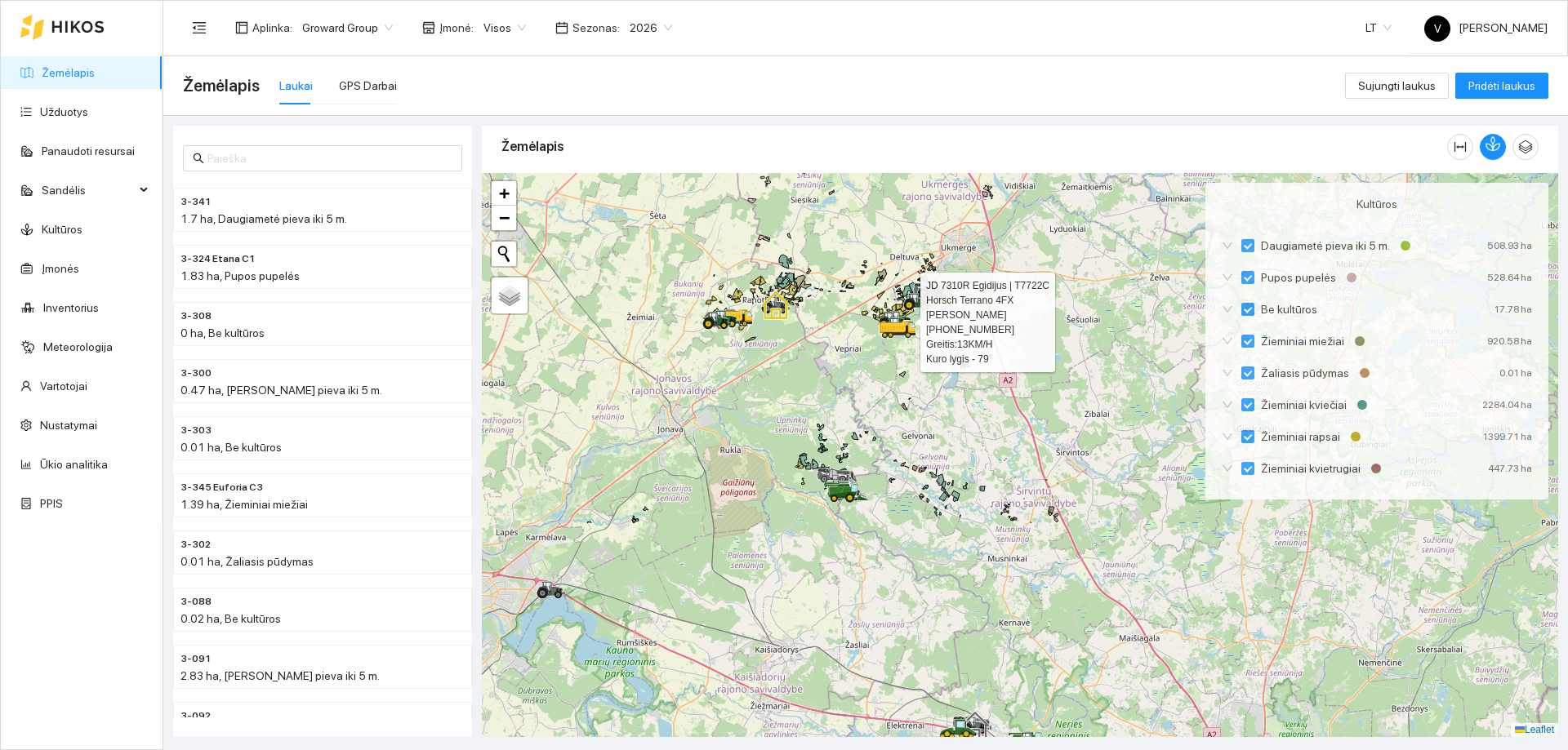
drag, startPoint x: 834, startPoint y: 424, endPoint x: 843, endPoint y: 357, distance: 67.6
click at [843, 358] on div at bounding box center [1019, 456] width 1076 height 564
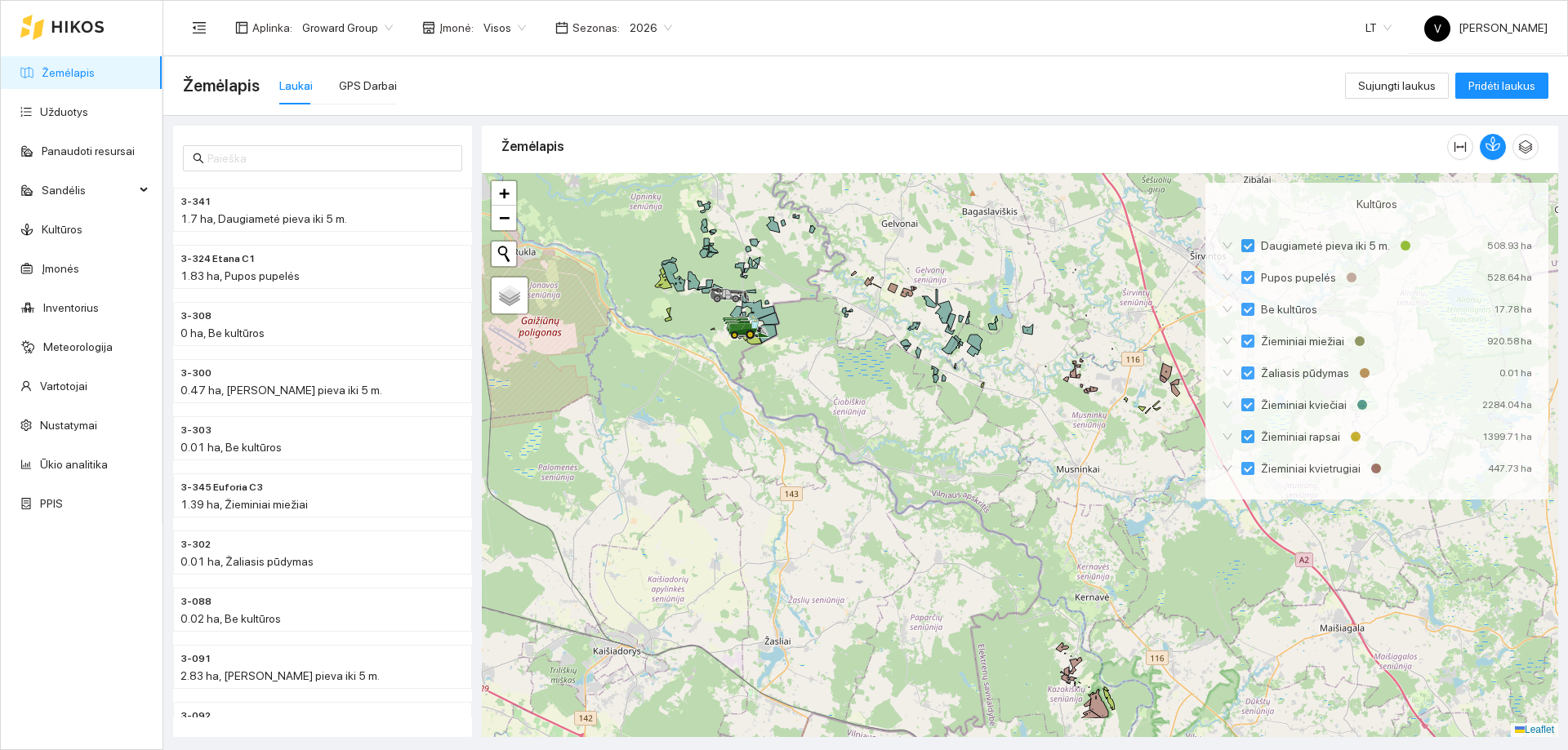
drag, startPoint x: 834, startPoint y: 466, endPoint x: 748, endPoint y: 394, distance: 112.2
click at [748, 394] on div at bounding box center [1019, 456] width 1076 height 564
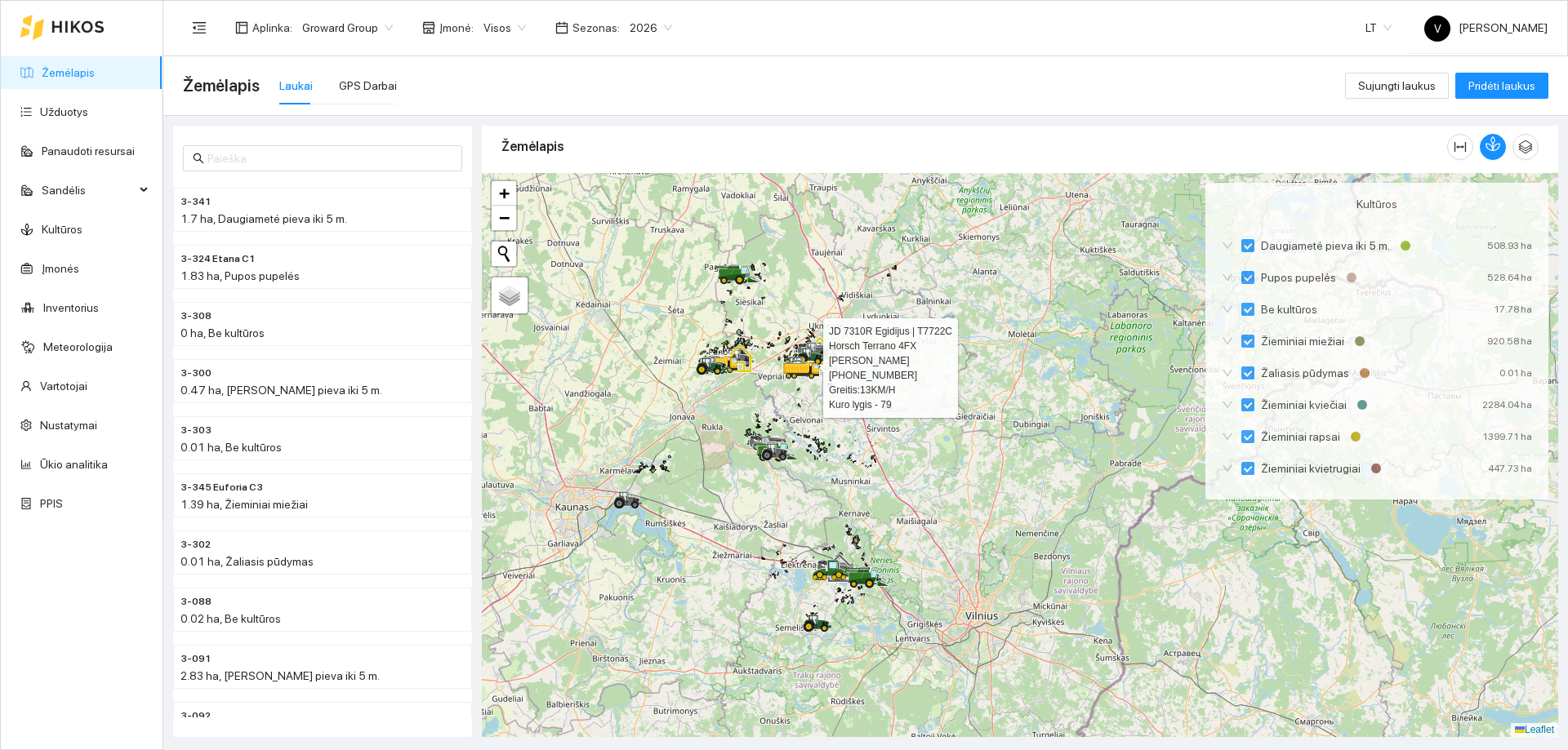
drag, startPoint x: 757, startPoint y: 452, endPoint x: 761, endPoint y: 465, distance: 13.6
click at [761, 462] on icon at bounding box center [775, 452] width 45 height 19
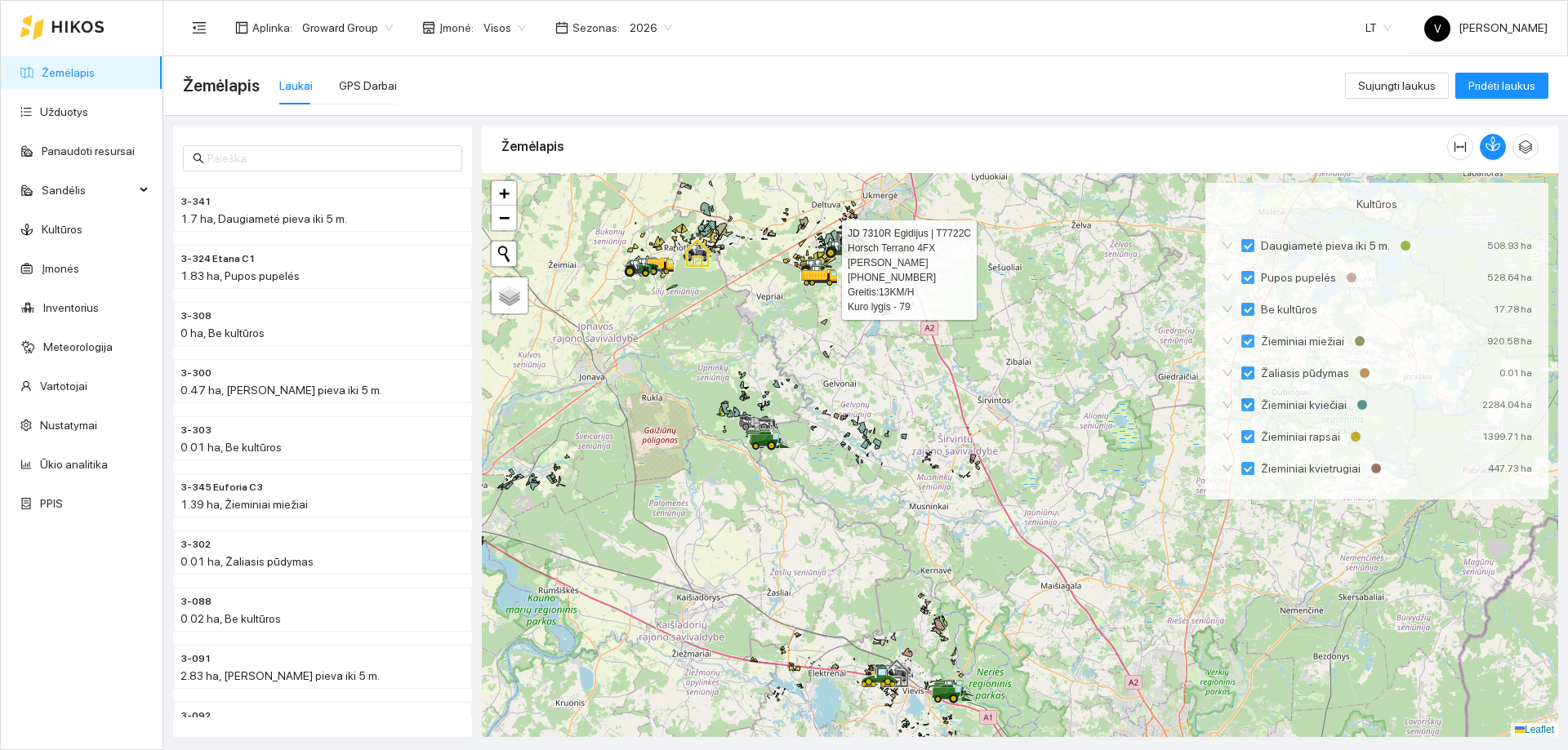
drag, startPoint x: 889, startPoint y: 449, endPoint x: 886, endPoint y: 607, distance: 158.0
click at [892, 618] on div at bounding box center [1019, 456] width 1076 height 564
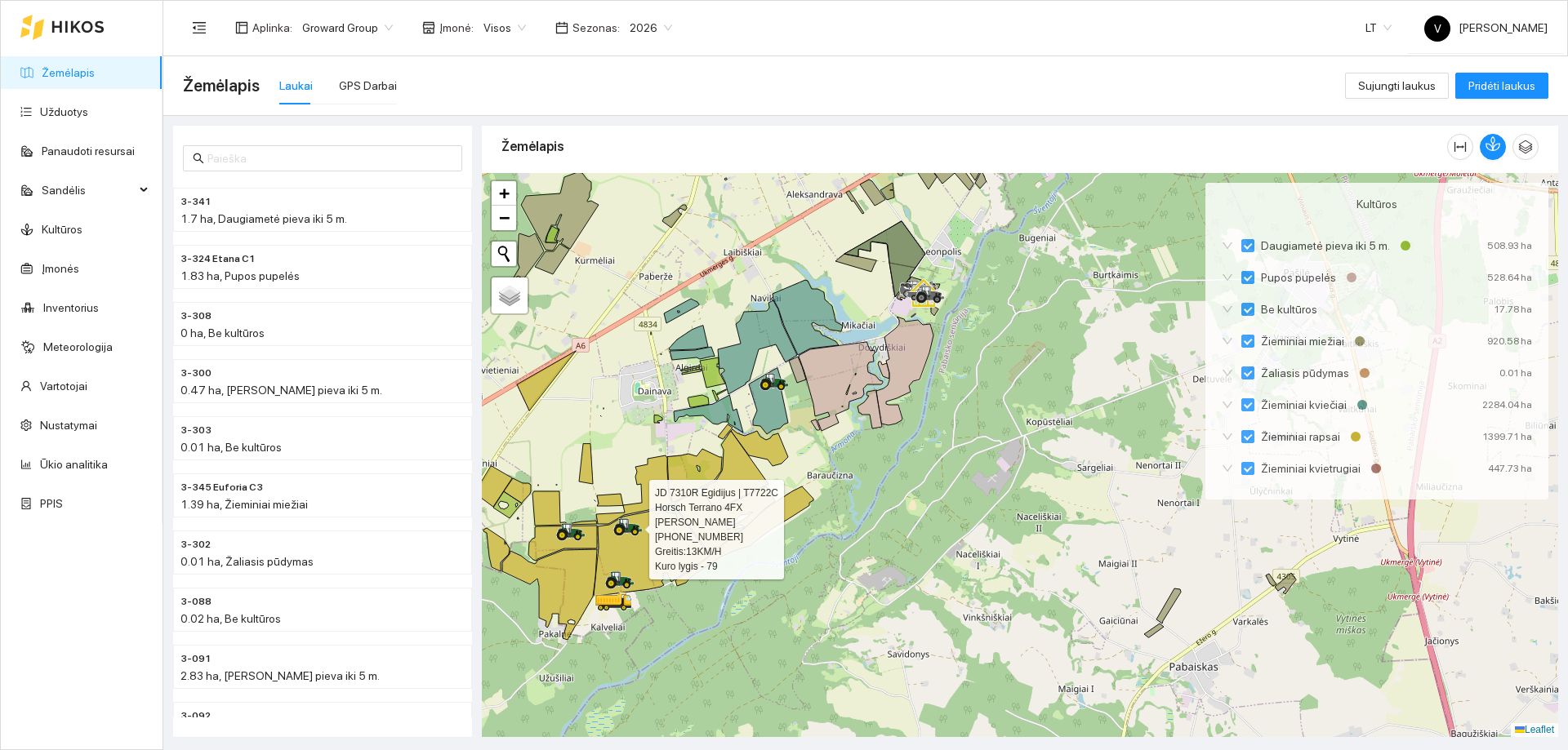
click at [660, 24] on div "2026" at bounding box center [650, 28] width 62 height 26
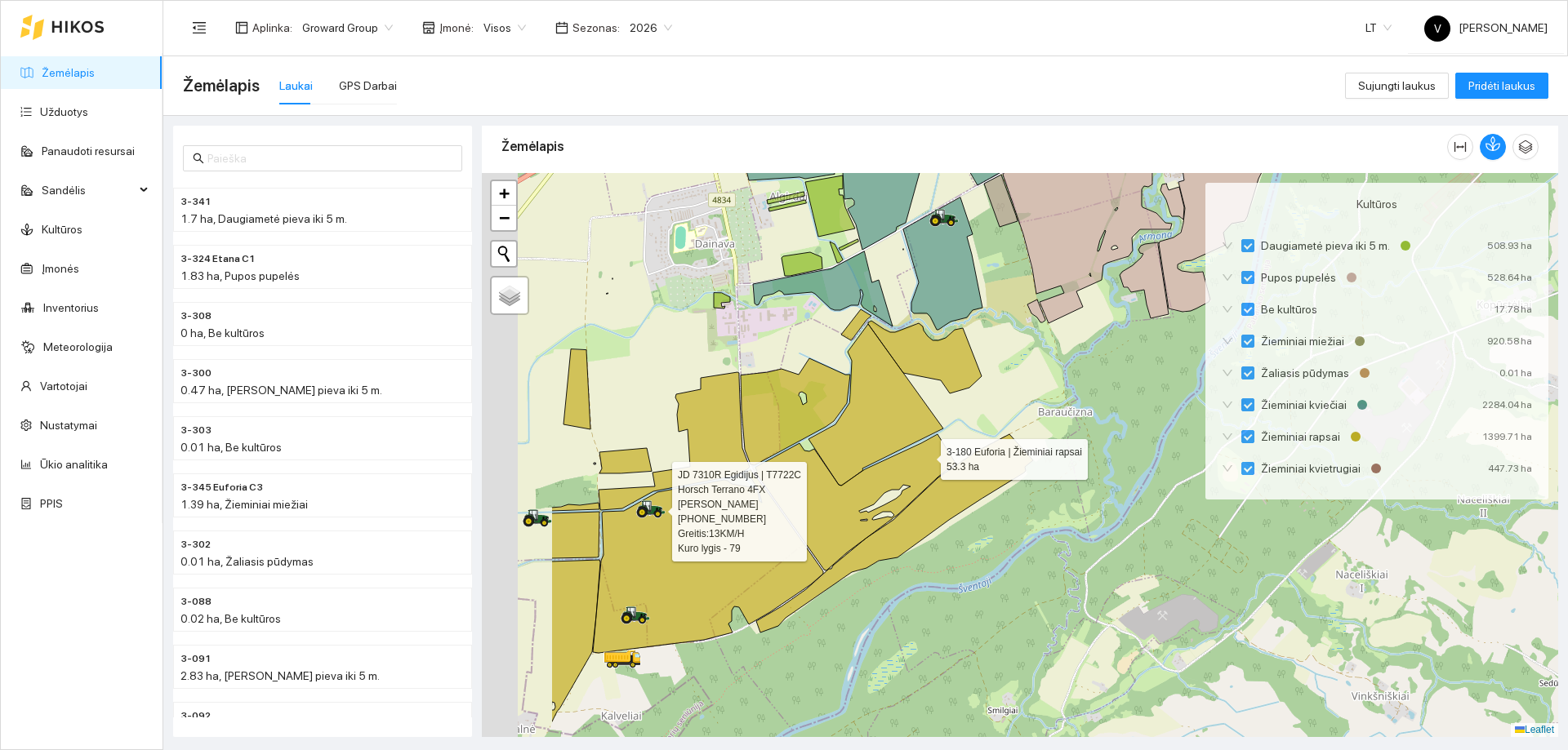
drag, startPoint x: 735, startPoint y: 524, endPoint x: 933, endPoint y: 456, distance: 209.4
click at [933, 456] on icon at bounding box center [855, 503] width 201 height 137
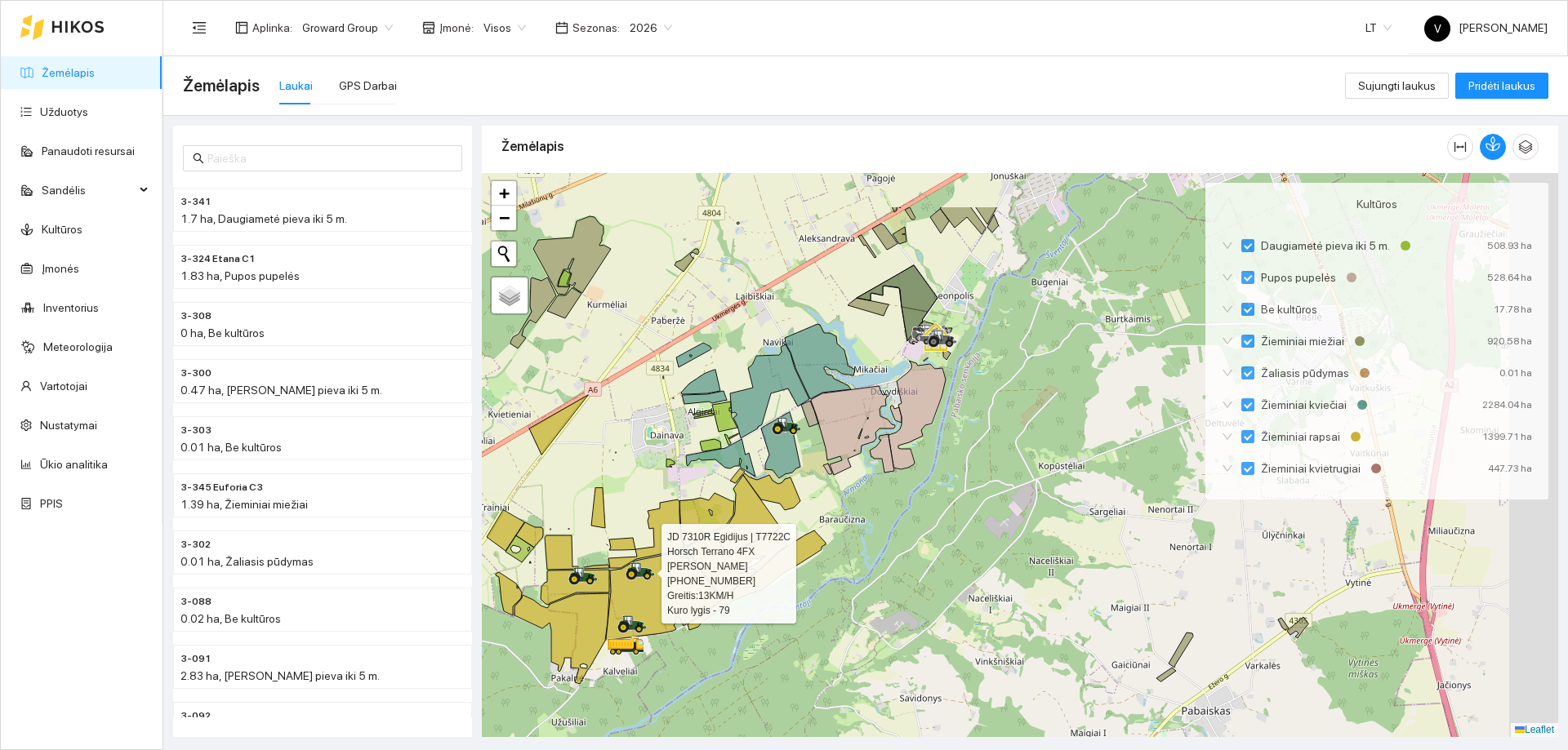
drag, startPoint x: 811, startPoint y: 419, endPoint x: 694, endPoint y: 462, distance: 124.7
click at [694, 462] on div at bounding box center [1019, 456] width 1076 height 564
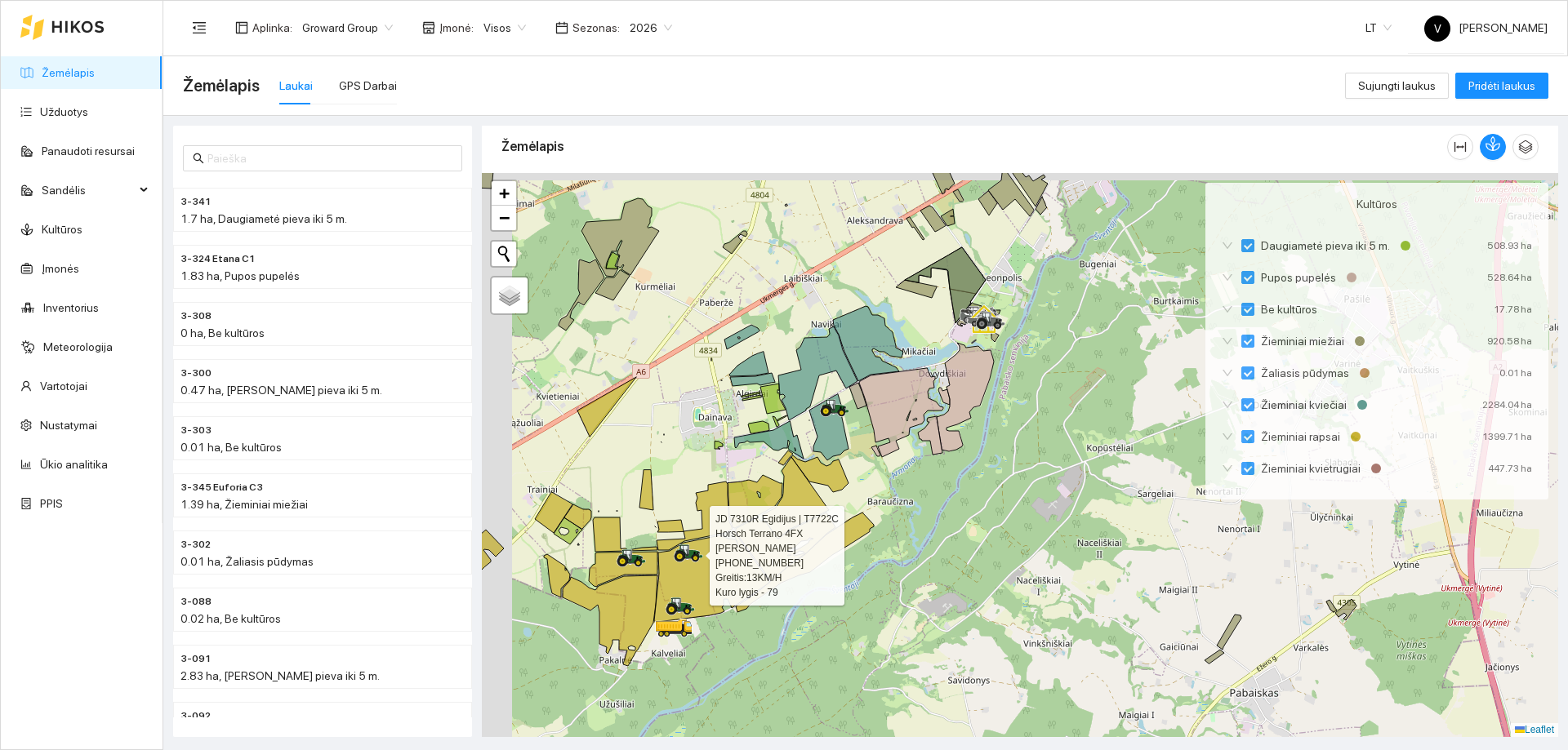
drag, startPoint x: 717, startPoint y: 428, endPoint x: 802, endPoint y: 438, distance: 85.6
click at [802, 438] on div at bounding box center [1019, 456] width 1076 height 564
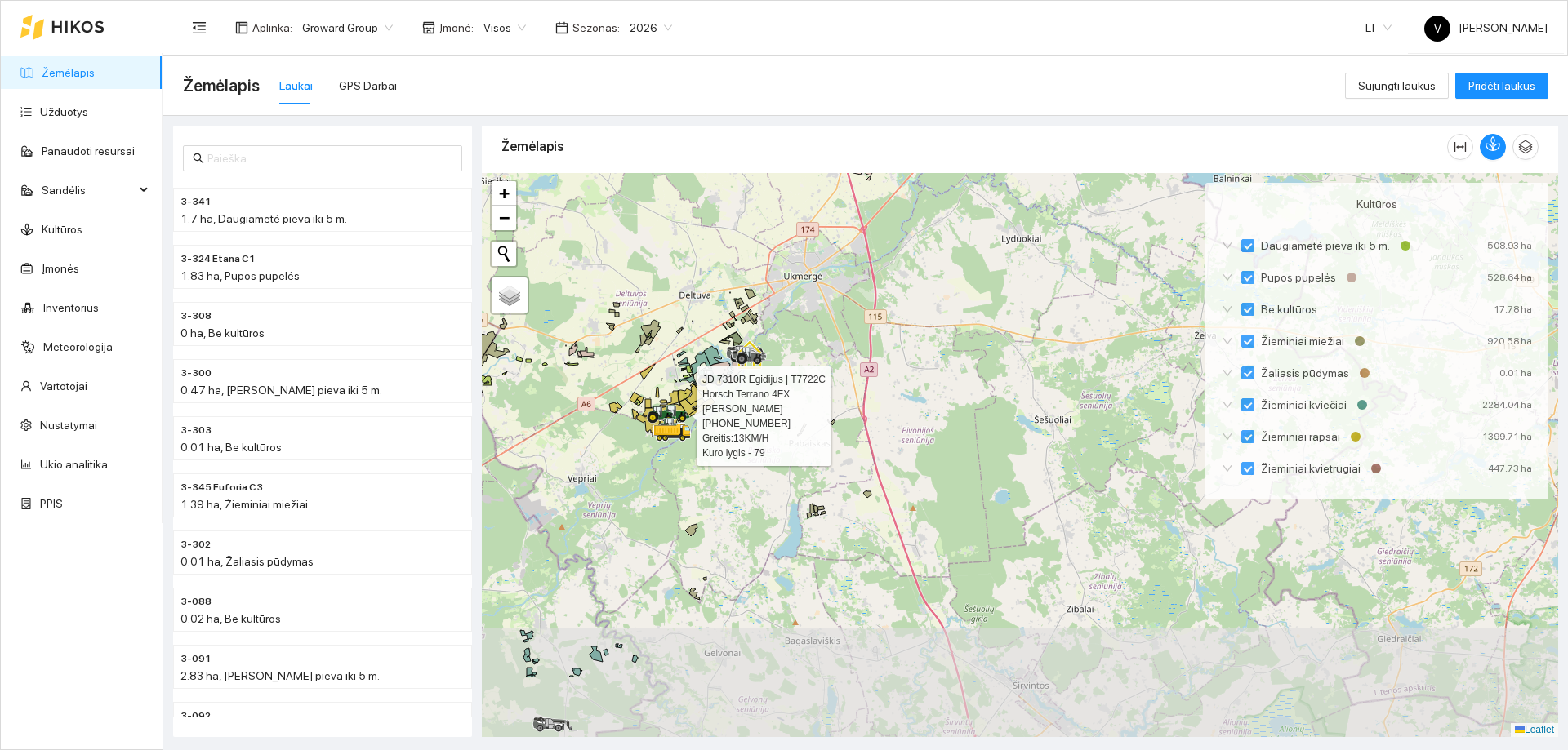
drag, startPoint x: 660, startPoint y: 584, endPoint x: 706, endPoint y: 438, distance: 153.1
click at [705, 440] on div at bounding box center [1019, 456] width 1076 height 564
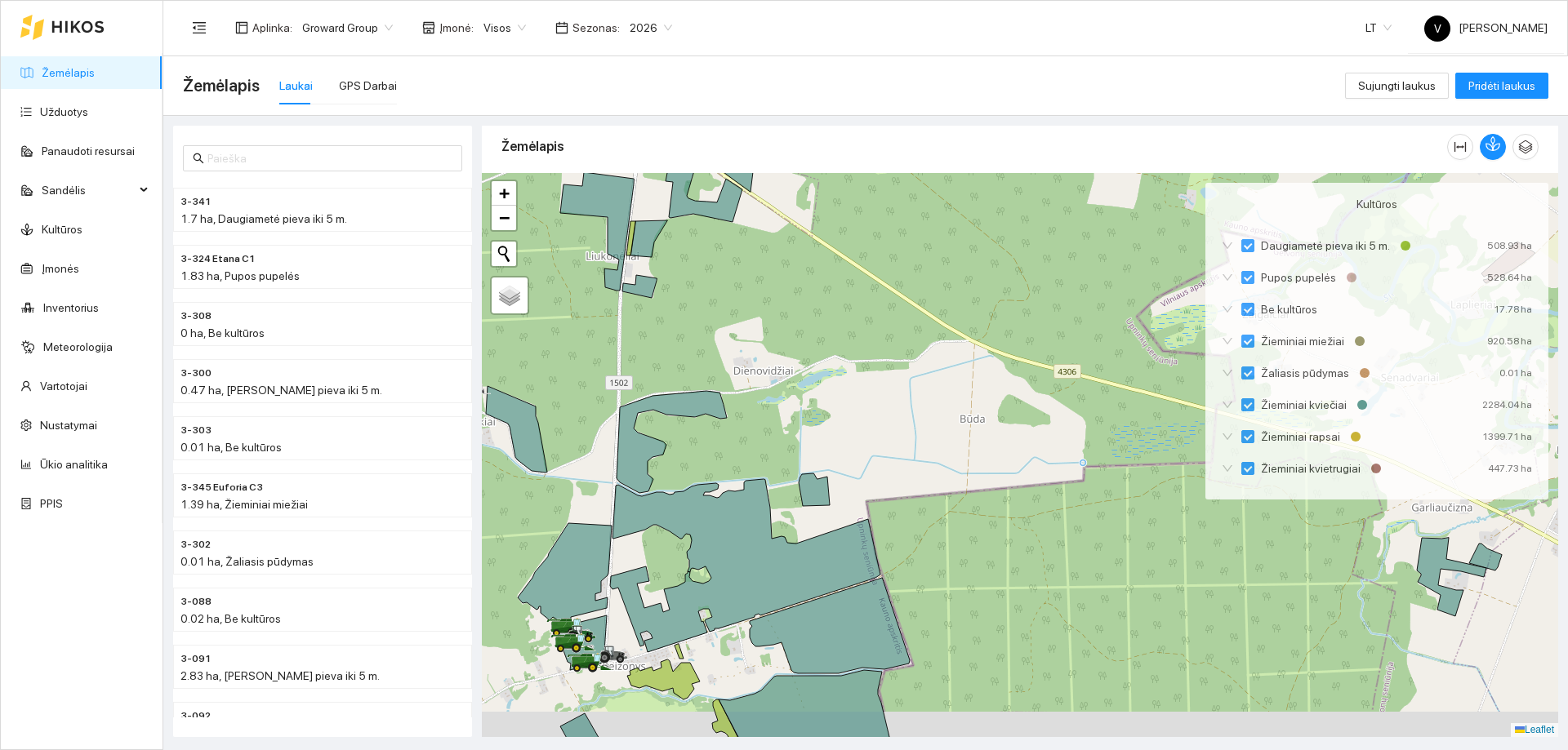
drag, startPoint x: 632, startPoint y: 639, endPoint x: 774, endPoint y: 543, distance: 171.4
click at [771, 546] on div at bounding box center [1019, 456] width 1076 height 564
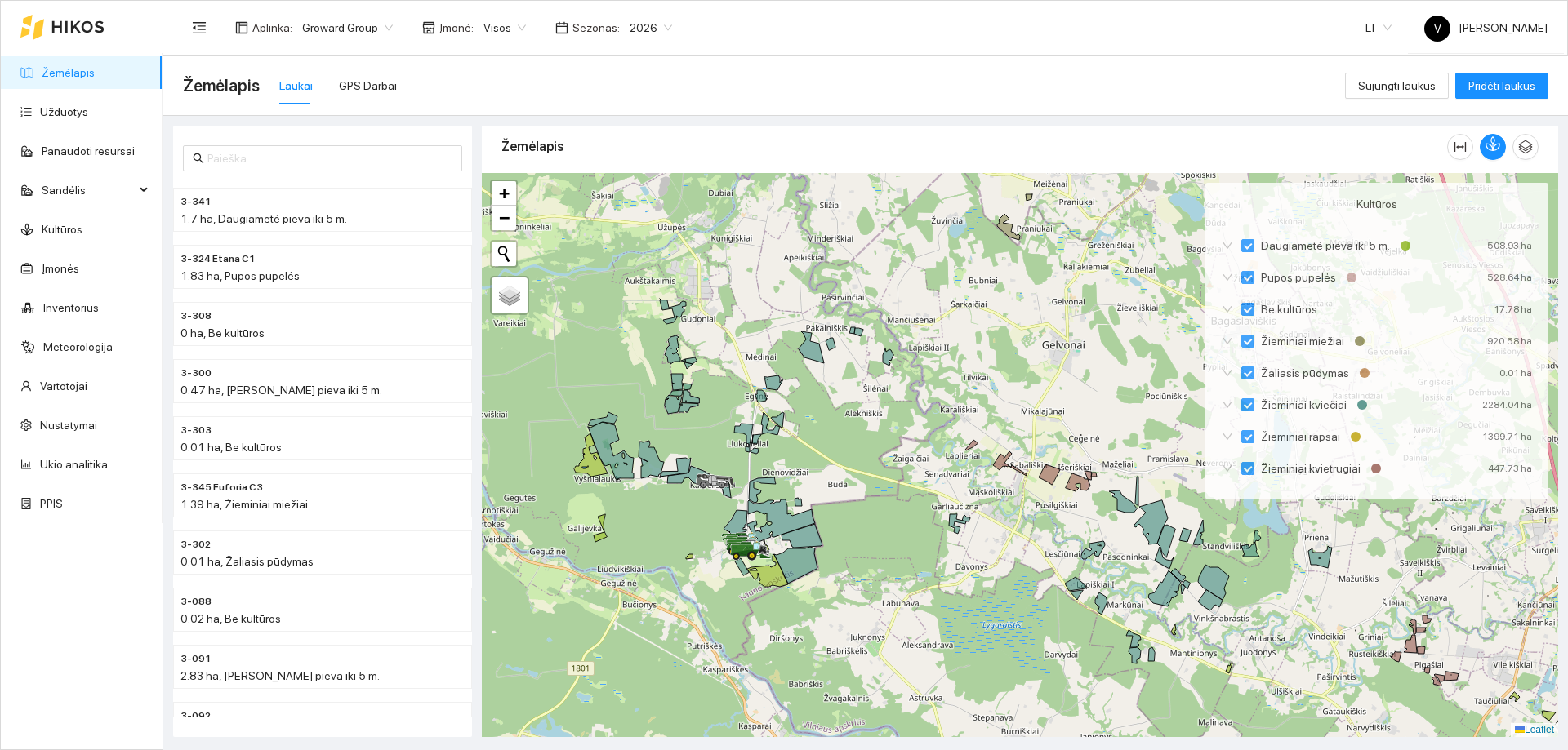
drag, startPoint x: 1036, startPoint y: 536, endPoint x: 740, endPoint y: 514, distance: 296.8
click at [740, 514] on div at bounding box center [1019, 456] width 1076 height 564
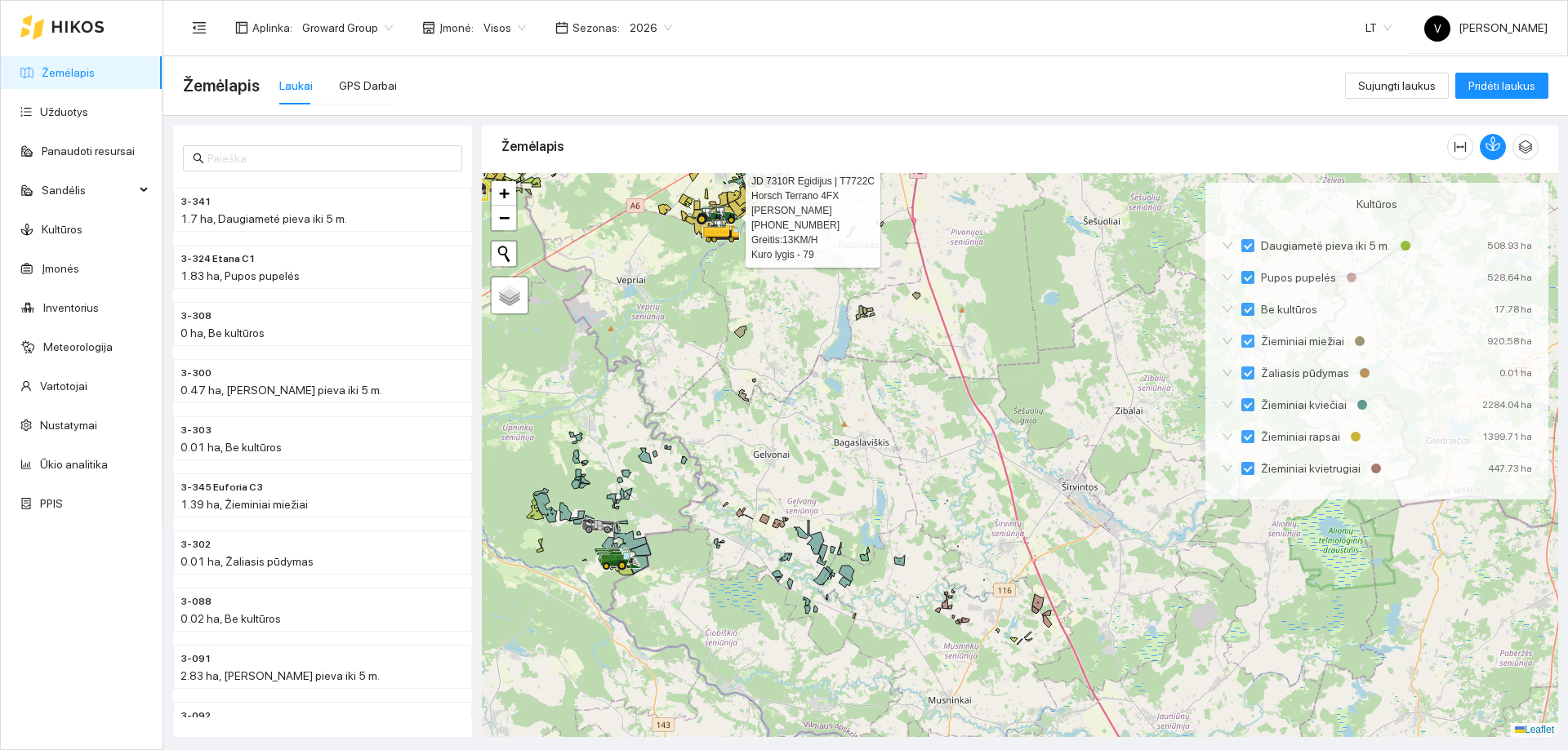
drag, startPoint x: 868, startPoint y: 497, endPoint x: 850, endPoint y: 417, distance: 82.0
click at [850, 417] on div at bounding box center [1019, 456] width 1076 height 564
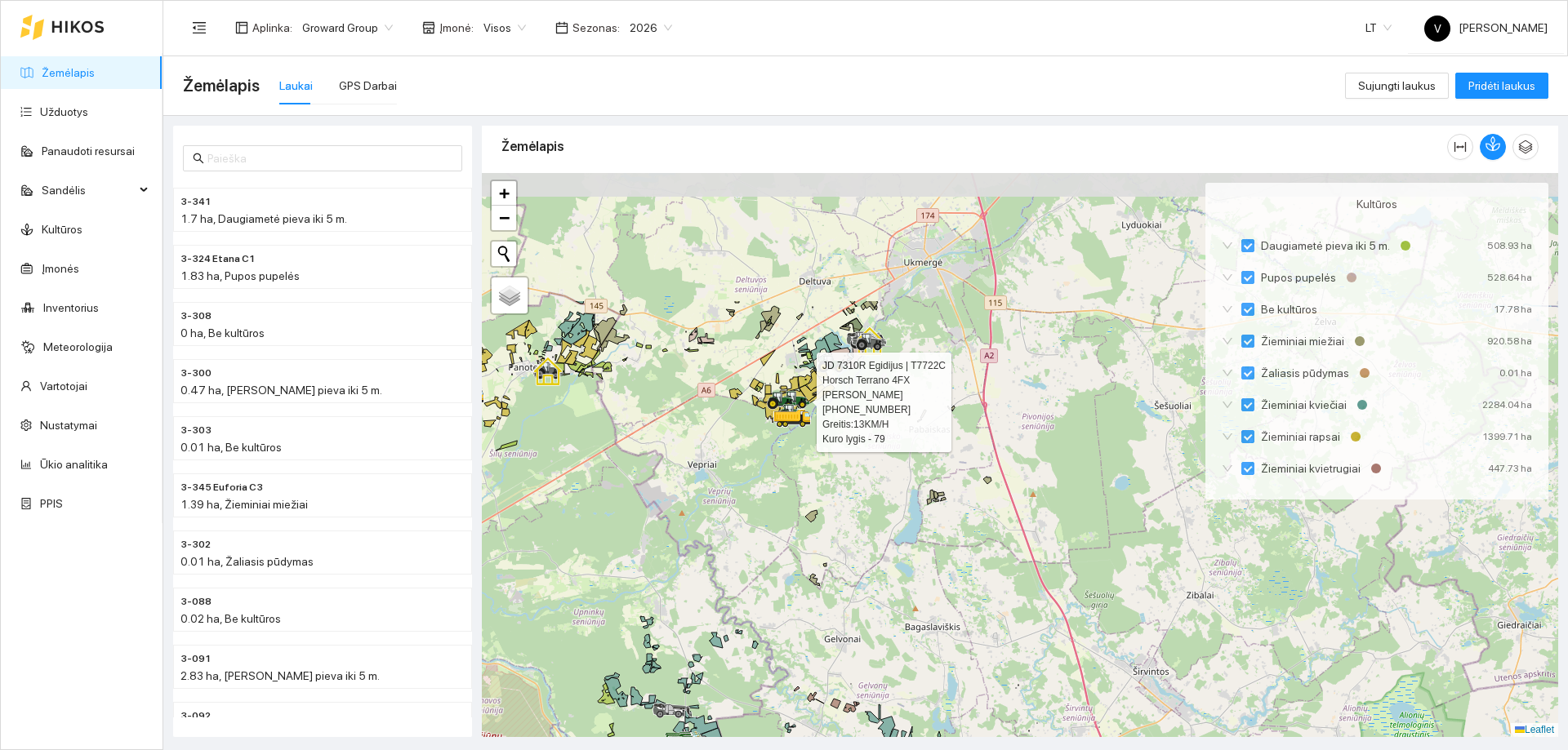
drag, startPoint x: 848, startPoint y: 539, endPoint x: 872, endPoint y: 619, distance: 83.5
click at [872, 619] on div at bounding box center [1019, 456] width 1076 height 564
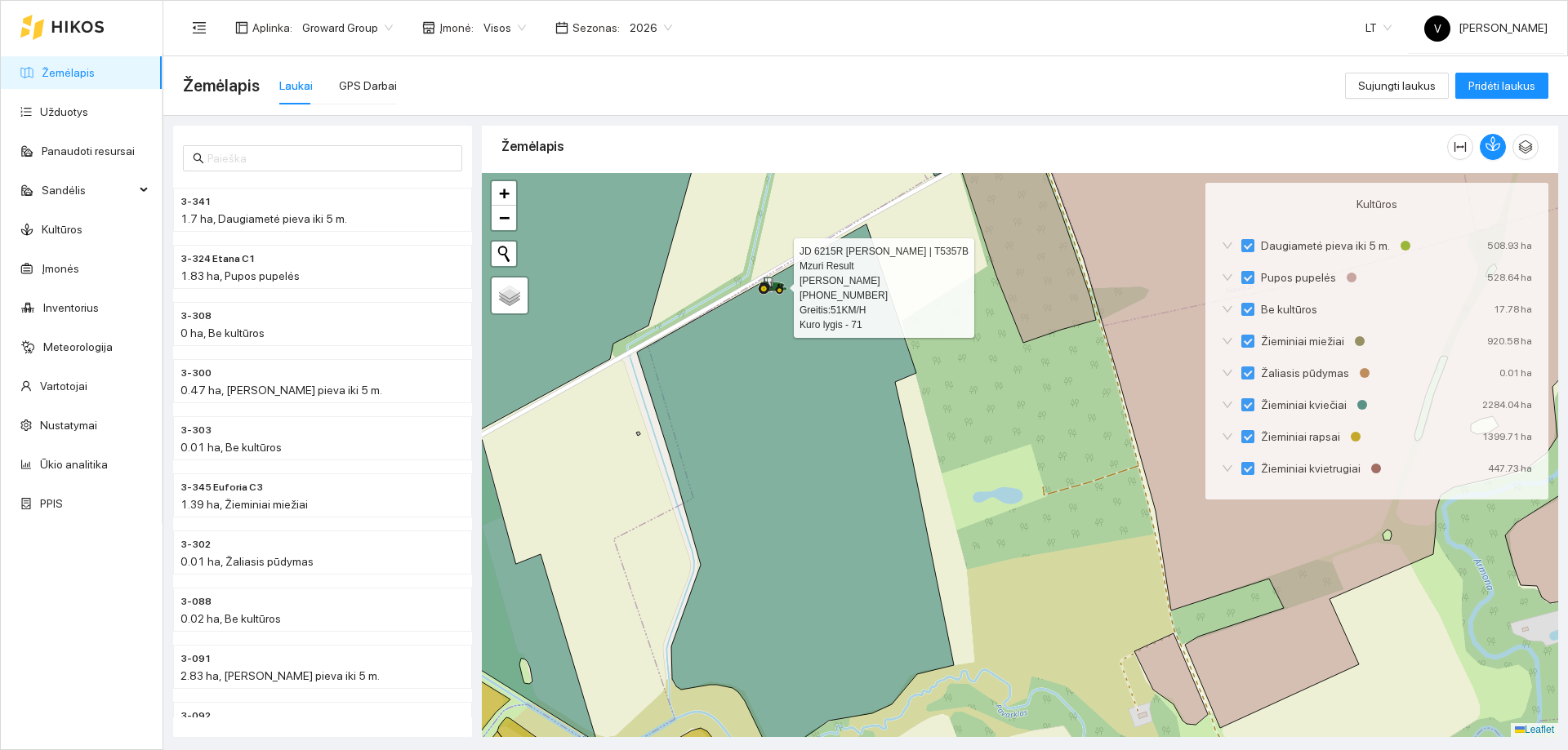
click at [766, 286] on icon at bounding box center [764, 288] width 11 height 11
